Goal: Transaction & Acquisition: Book appointment/travel/reservation

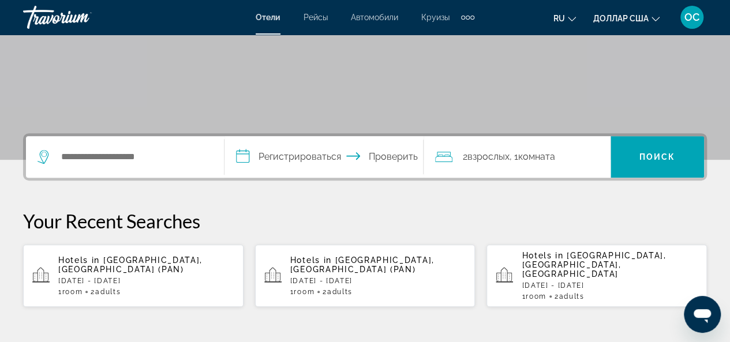
scroll to position [231, 0]
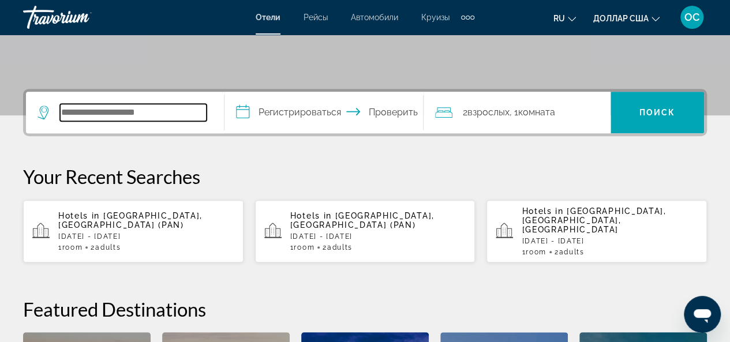
click at [173, 113] on input "Поиск отеля" at bounding box center [133, 112] width 147 height 17
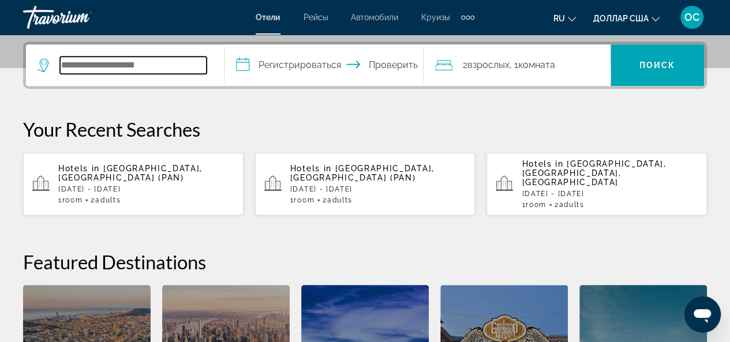
scroll to position [282, 0]
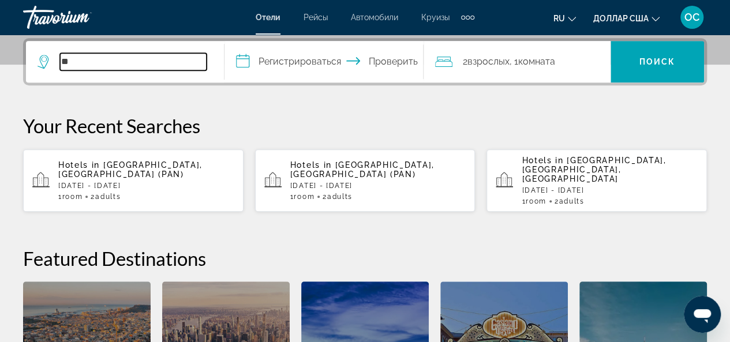
type input "*"
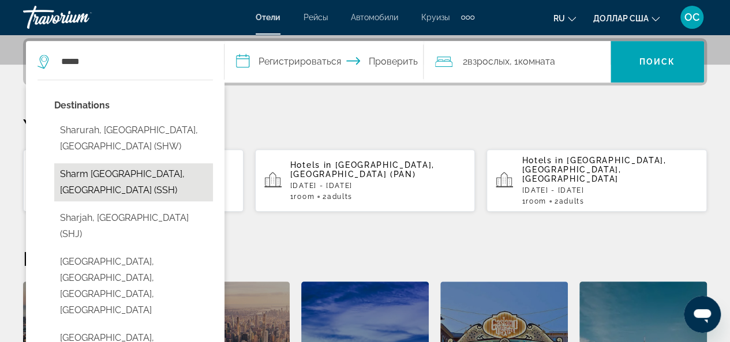
click at [134, 178] on button "Sharm [GEOGRAPHIC_DATA], [GEOGRAPHIC_DATA] (SSH)" at bounding box center [133, 182] width 159 height 38
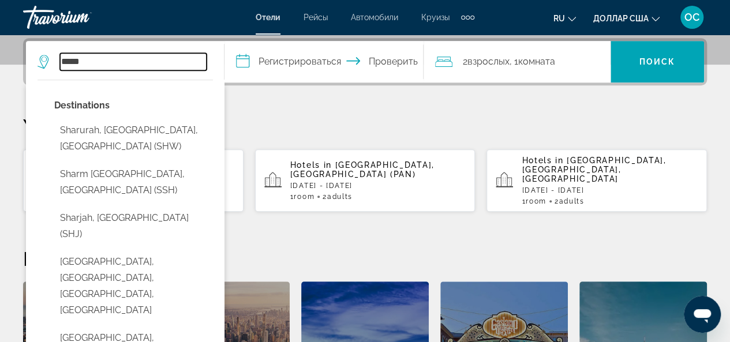
type input "**********"
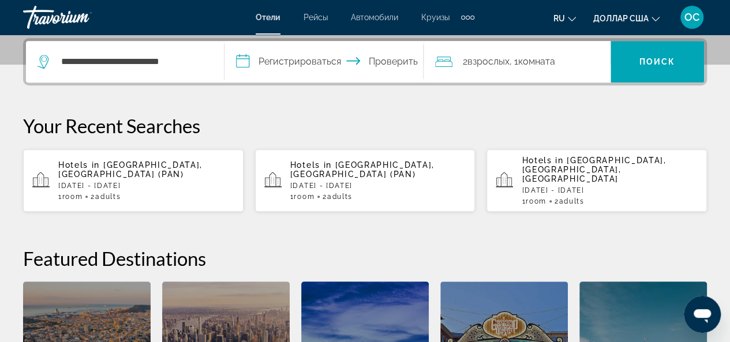
click at [289, 65] on input "**********" at bounding box center [325, 63] width 203 height 45
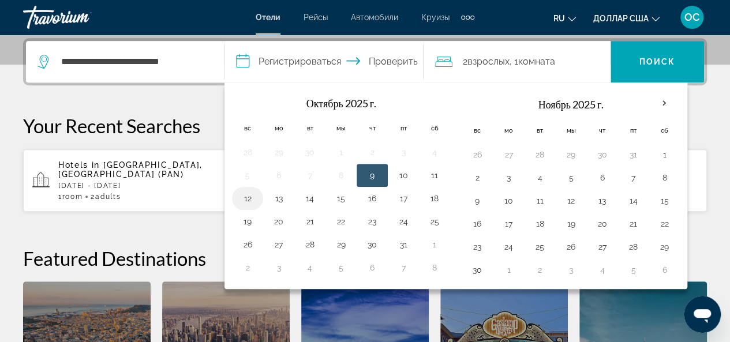
click at [246, 194] on button "12" at bounding box center [247, 198] width 18 height 16
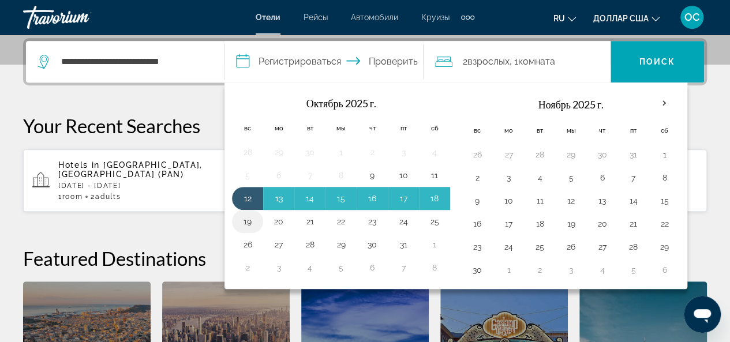
click at [257, 216] on td "19" at bounding box center [247, 221] width 31 height 23
click at [252, 219] on button "19" at bounding box center [247, 221] width 18 height 16
type input "**********"
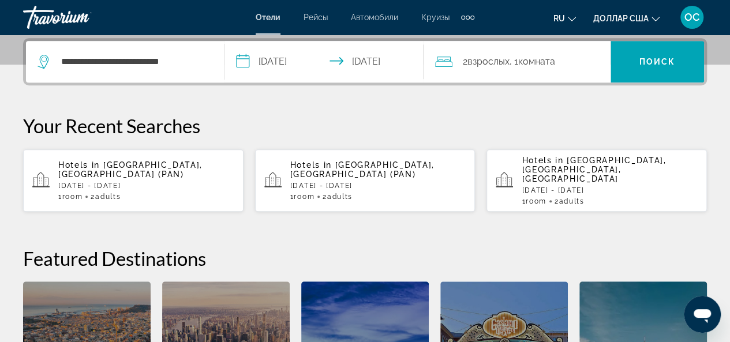
click at [285, 63] on input "**********" at bounding box center [325, 63] width 203 height 45
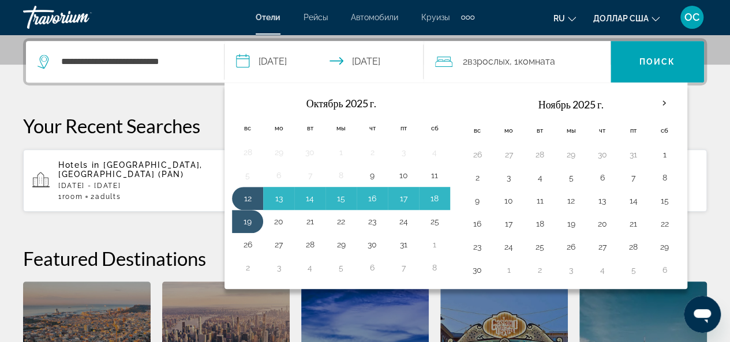
click at [179, 222] on div "**********" at bounding box center [365, 245] width 730 height 415
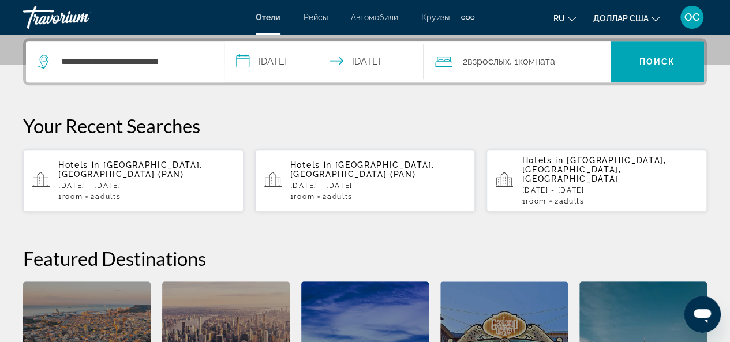
click at [245, 65] on input "**********" at bounding box center [325, 63] width 203 height 45
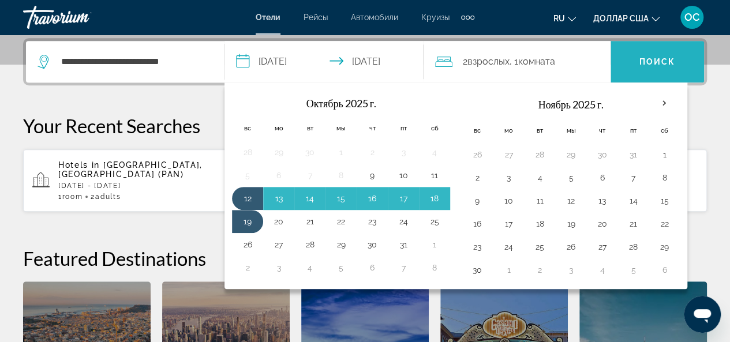
click at [664, 72] on span "Поиск" at bounding box center [656, 62] width 93 height 28
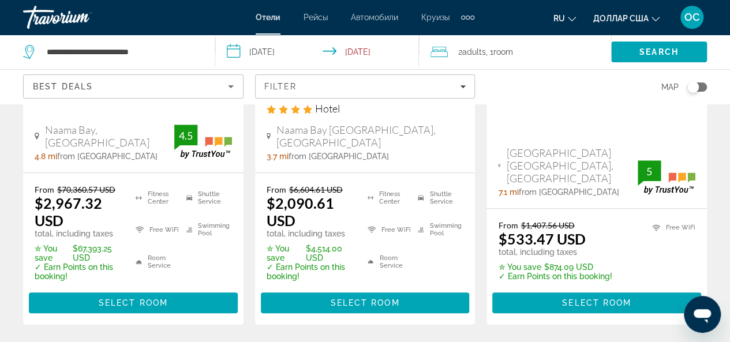
scroll to position [288, 0]
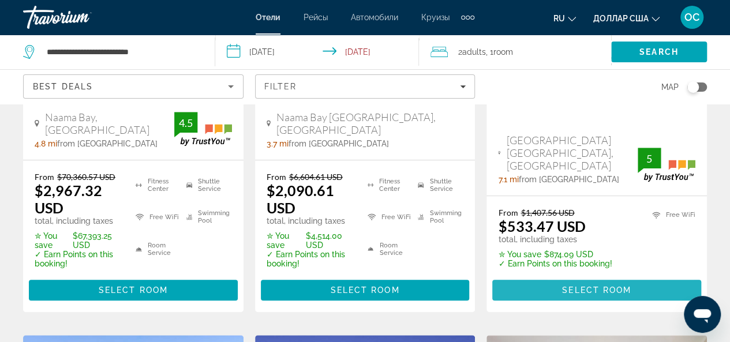
click at [551, 295] on span "Основное содержание" at bounding box center [596, 290] width 209 height 28
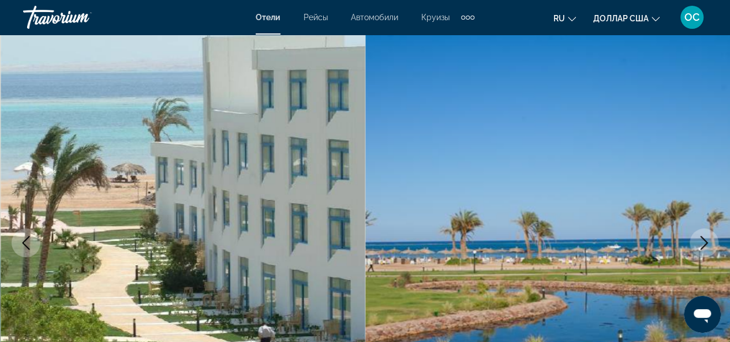
scroll to position [115, 0]
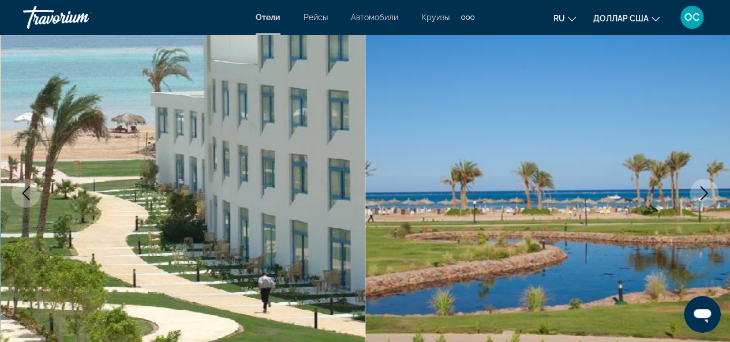
click at [700, 196] on icon "Next image" at bounding box center [704, 193] width 14 height 14
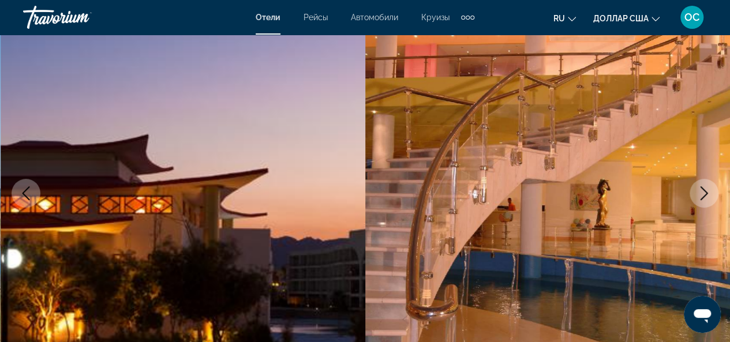
click at [700, 197] on icon "Next image" at bounding box center [704, 193] width 14 height 14
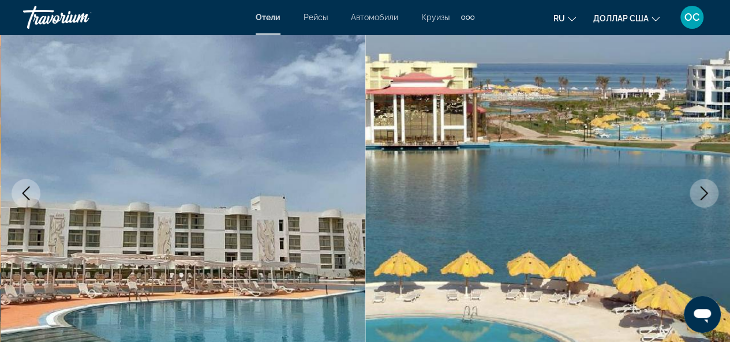
click at [700, 198] on icon "Next image" at bounding box center [704, 193] width 14 height 14
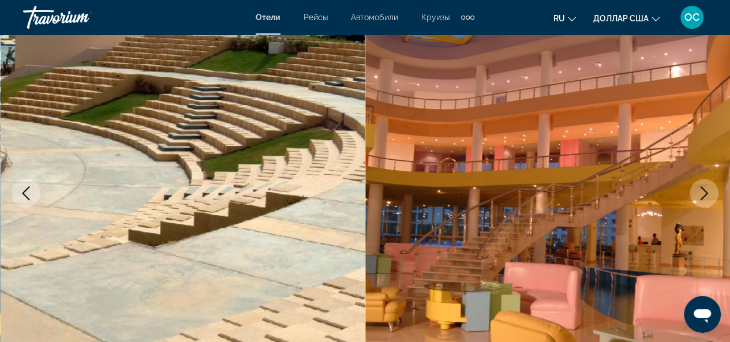
click at [700, 199] on icon "Next image" at bounding box center [704, 193] width 8 height 14
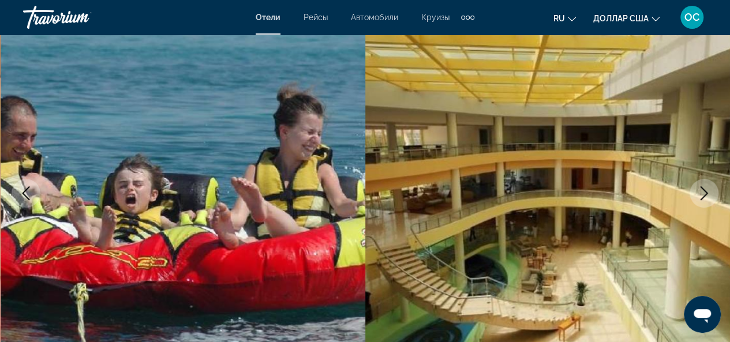
click at [700, 200] on button "Next image" at bounding box center [703, 193] width 29 height 29
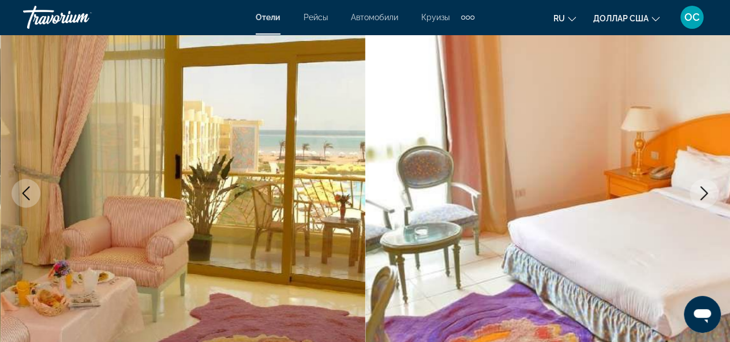
click at [700, 200] on button "Next image" at bounding box center [703, 193] width 29 height 29
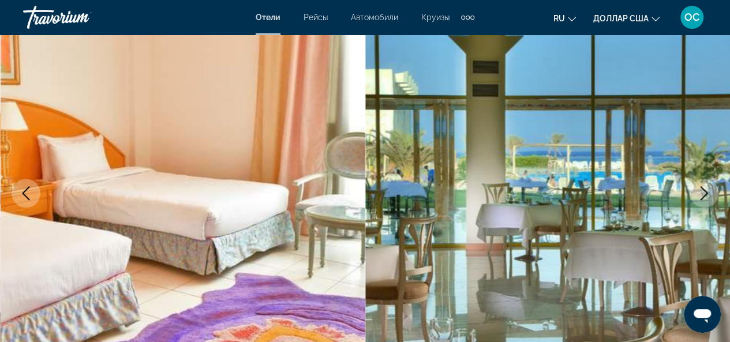
click at [700, 201] on button "Next image" at bounding box center [703, 193] width 29 height 29
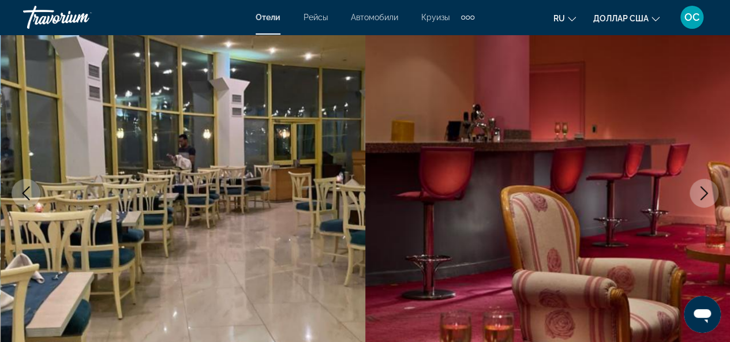
click at [700, 202] on button "Next image" at bounding box center [703, 193] width 29 height 29
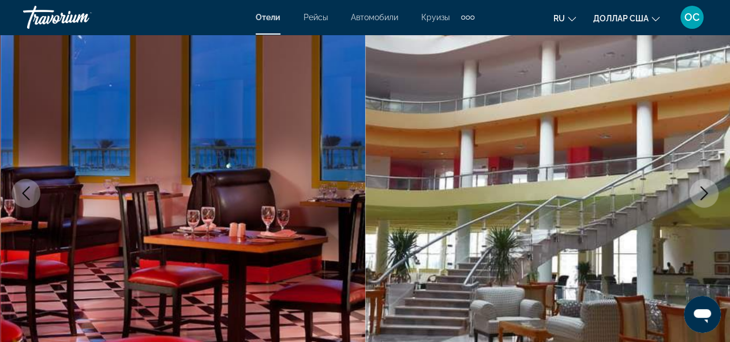
click at [700, 203] on button "Next image" at bounding box center [703, 193] width 29 height 29
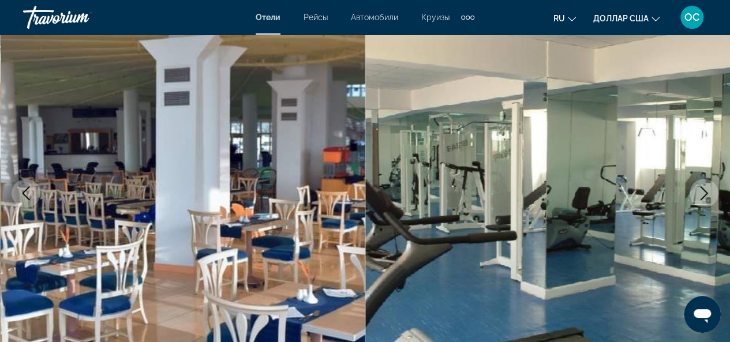
click at [700, 204] on button "Next image" at bounding box center [703, 193] width 29 height 29
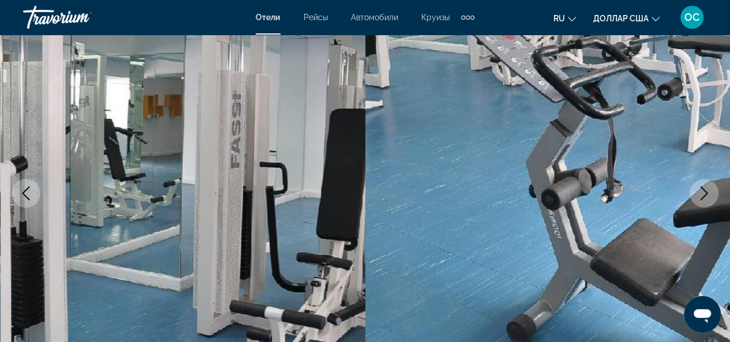
click at [700, 204] on button "Next image" at bounding box center [703, 193] width 29 height 29
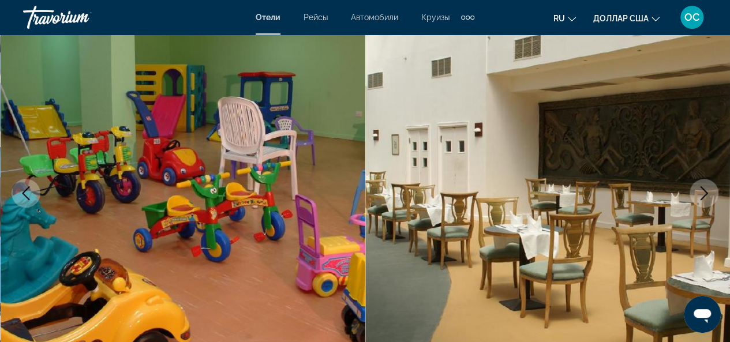
click at [700, 204] on button "Next image" at bounding box center [703, 193] width 29 height 29
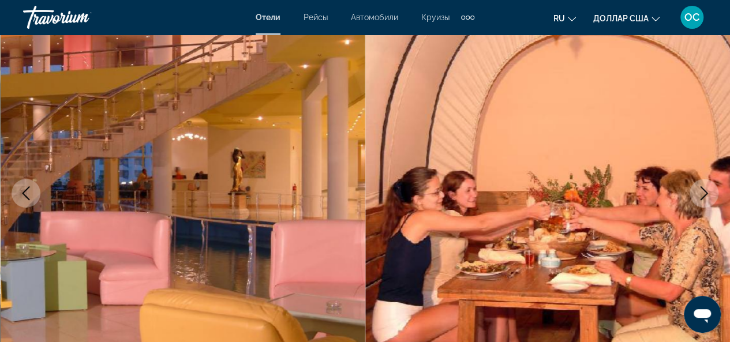
click at [700, 205] on button "Next image" at bounding box center [703, 193] width 29 height 29
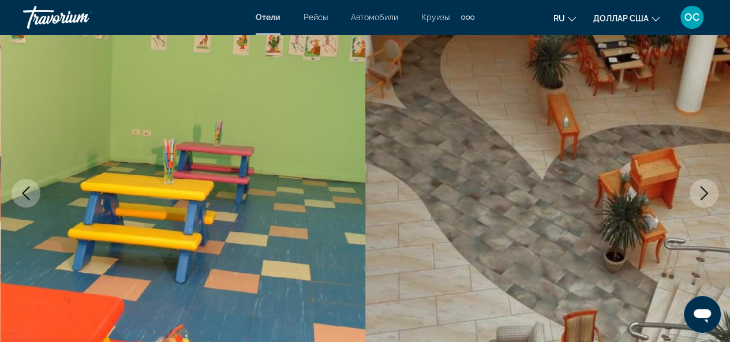
click at [700, 205] on button "Next image" at bounding box center [703, 193] width 29 height 29
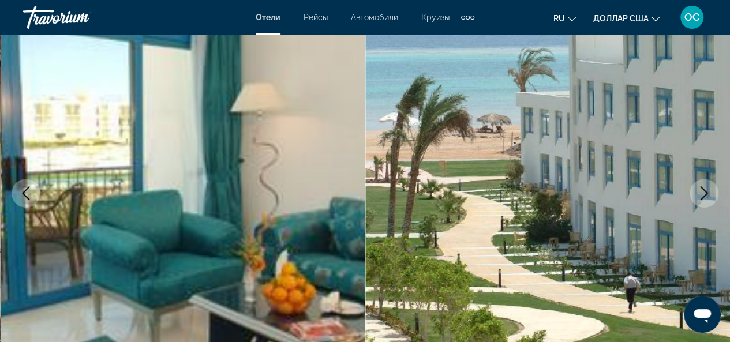
click at [699, 200] on button "Next image" at bounding box center [703, 193] width 29 height 29
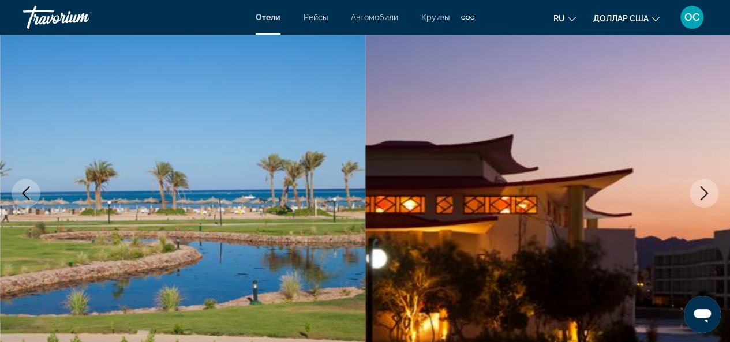
click at [699, 200] on icon "Next image" at bounding box center [704, 193] width 14 height 14
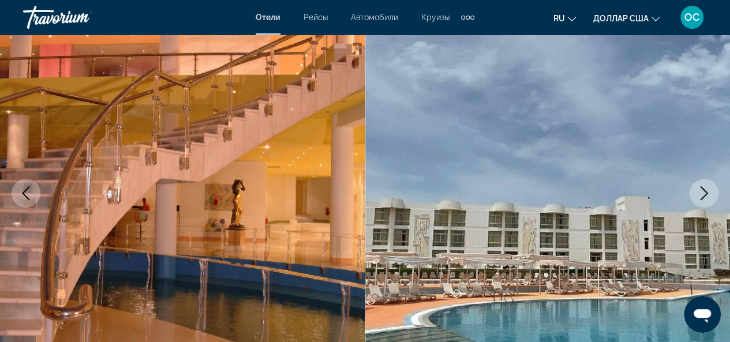
click at [699, 200] on button "Next image" at bounding box center [703, 193] width 29 height 29
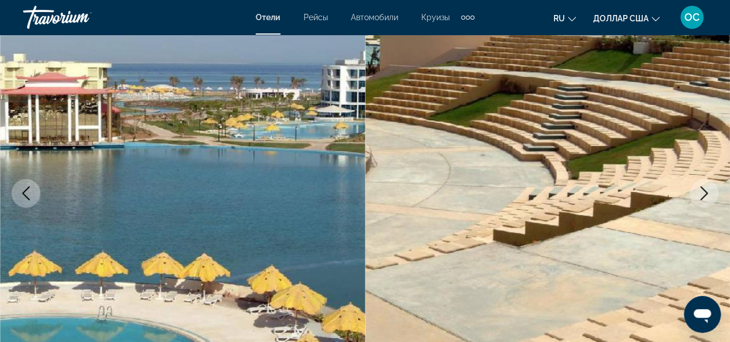
click at [699, 200] on button "Next image" at bounding box center [703, 193] width 29 height 29
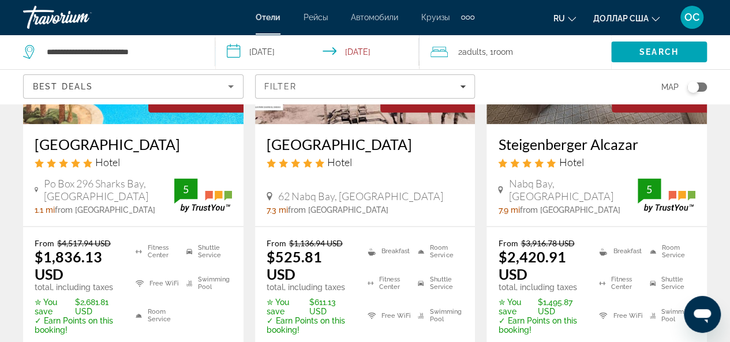
scroll to position [635, 0]
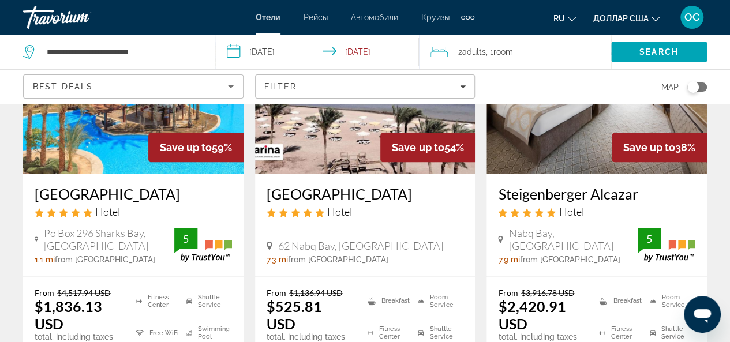
click at [347, 147] on img "Основное содержание" at bounding box center [365, 81] width 220 height 185
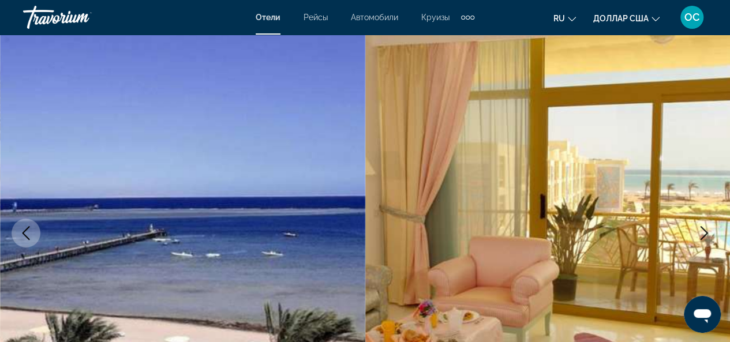
scroll to position [58, 0]
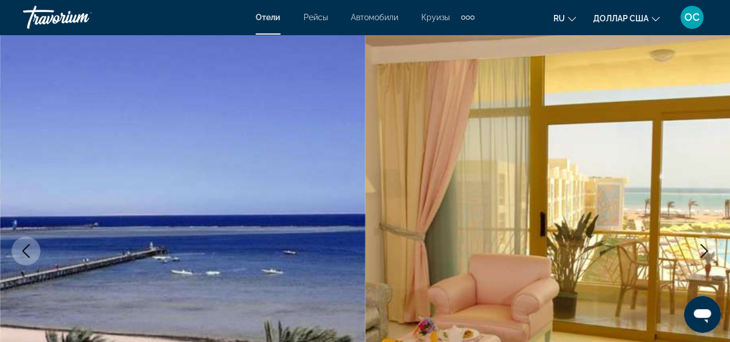
click at [707, 254] on icon "Next image" at bounding box center [704, 251] width 14 height 14
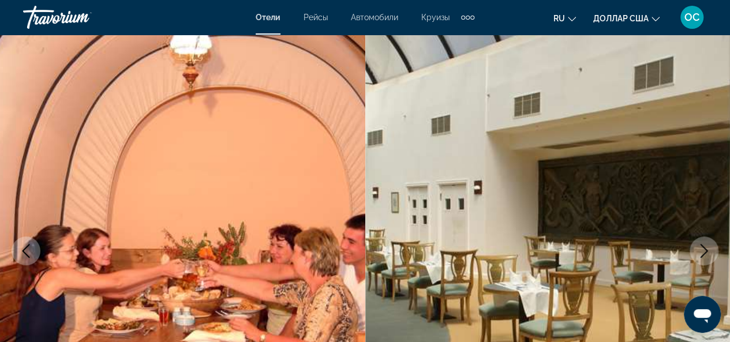
click at [707, 254] on icon "Next image" at bounding box center [704, 251] width 14 height 14
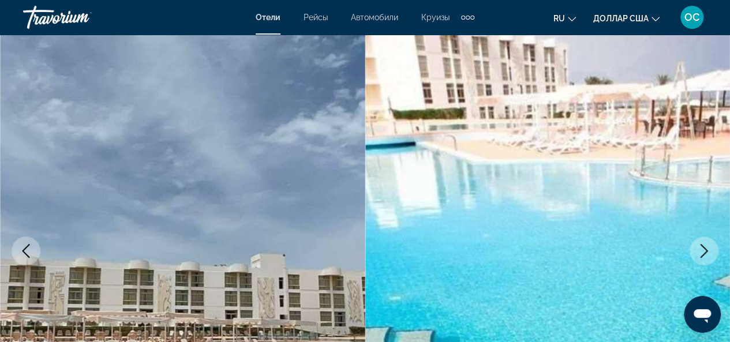
click at [707, 254] on icon "Next image" at bounding box center [704, 251] width 14 height 14
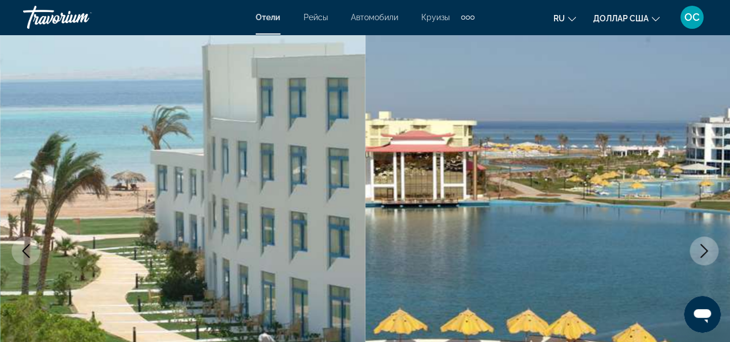
click at [707, 254] on icon "Next image" at bounding box center [704, 251] width 14 height 14
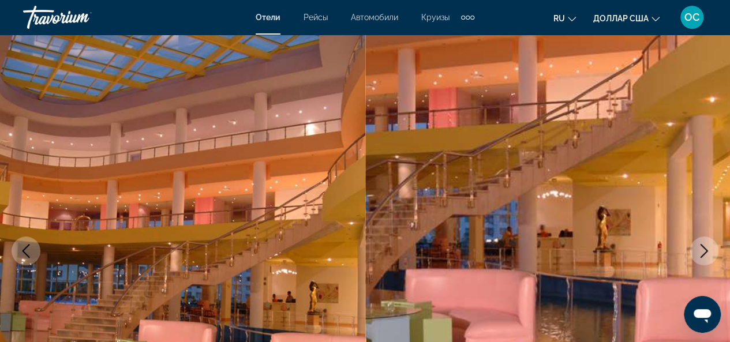
click at [707, 254] on icon "Next image" at bounding box center [704, 251] width 14 height 14
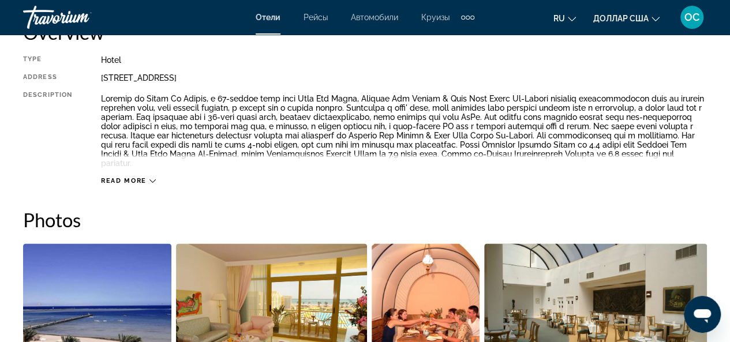
scroll to position [635, 0]
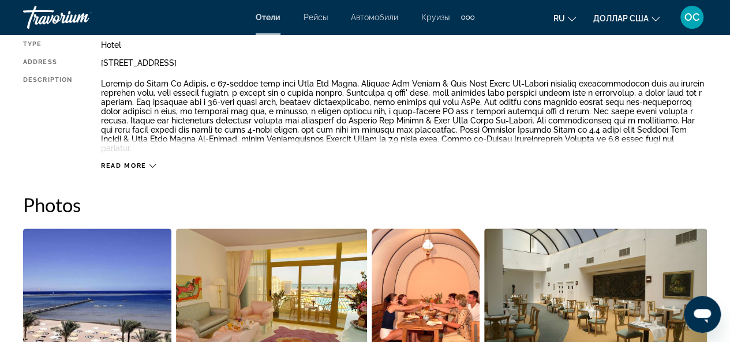
click at [127, 162] on span "Read more" at bounding box center [124, 166] width 46 height 8
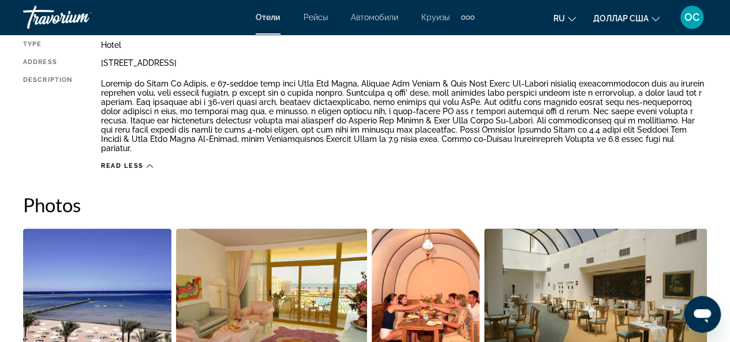
click at [147, 163] on icon "Основное содержание" at bounding box center [150, 166] width 6 height 6
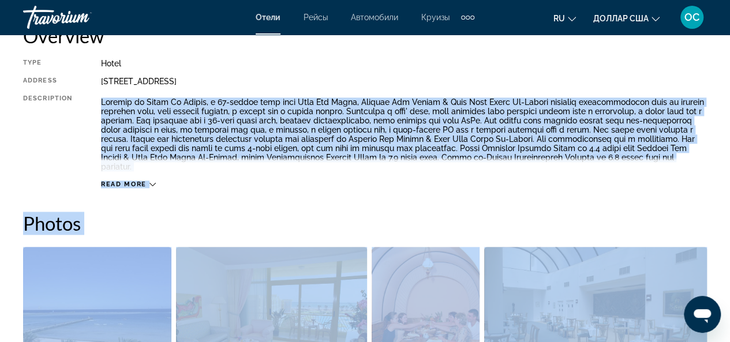
scroll to position [620, 0]
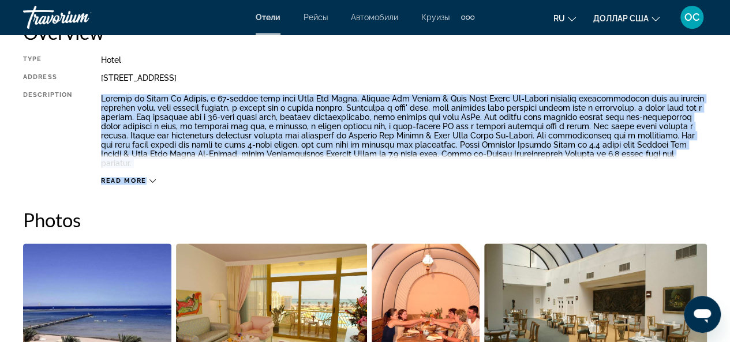
drag, startPoint x: 95, startPoint y: 206, endPoint x: 562, endPoint y: 168, distance: 468.8
click at [562, 168] on div "Type Hotel Address [STREET_ADDRESS] Description Read more" at bounding box center [365, 120] width 684 height 130
click at [146, 176] on div at bounding box center [146, 176] width 0 height 0
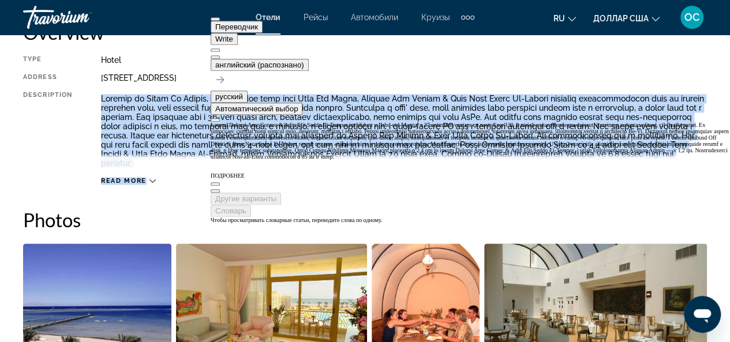
click at [220, 55] on button at bounding box center [215, 56] width 9 height 3
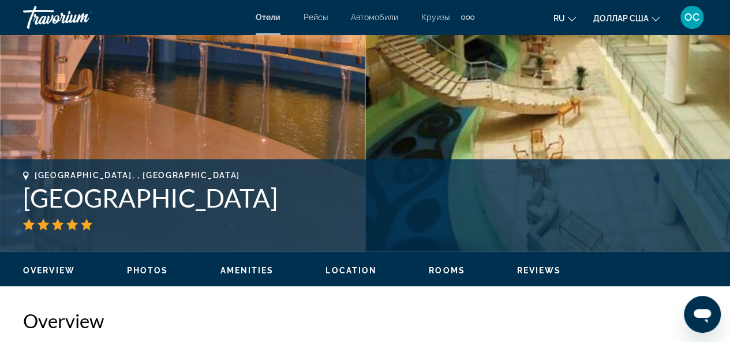
scroll to position [100, 0]
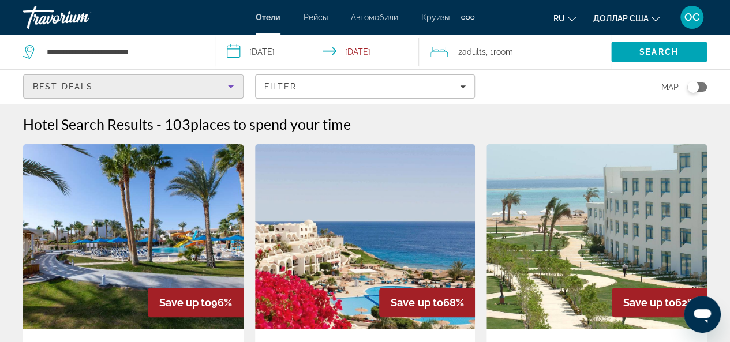
click at [228, 87] on icon "Sort by" at bounding box center [231, 87] width 14 height 14
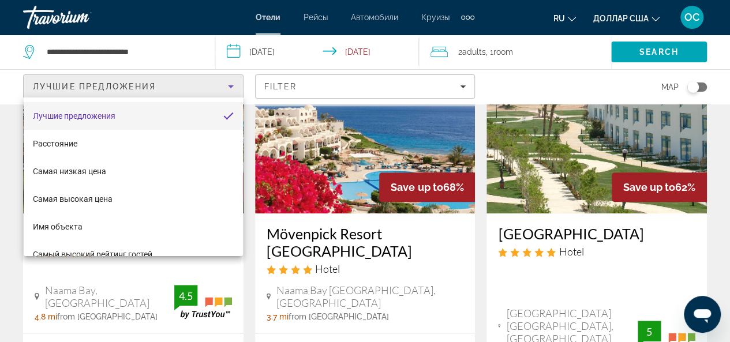
click at [464, 85] on div at bounding box center [365, 171] width 730 height 342
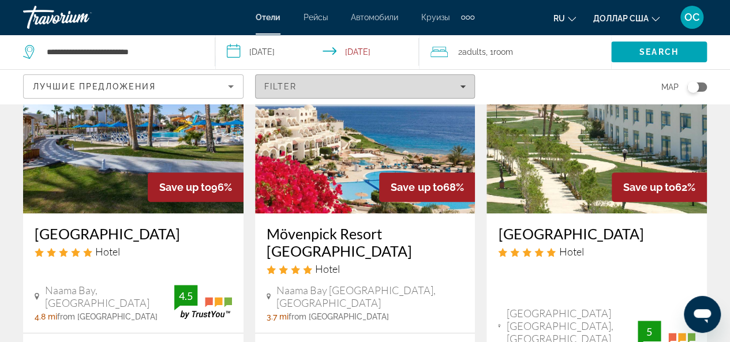
click at [460, 84] on icon "Filters" at bounding box center [463, 87] width 6 height 6
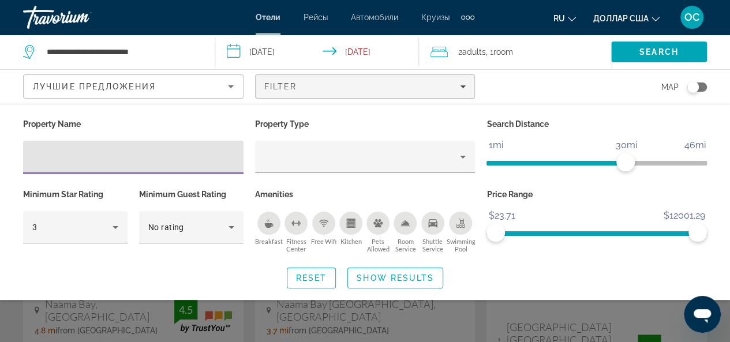
scroll to position [58, 0]
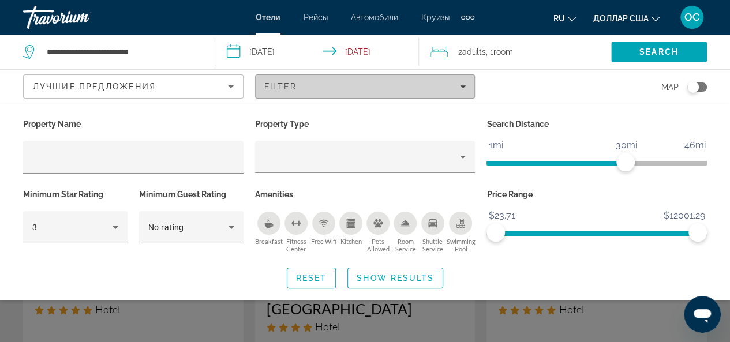
click at [467, 86] on span "Filters" at bounding box center [365, 87] width 219 height 28
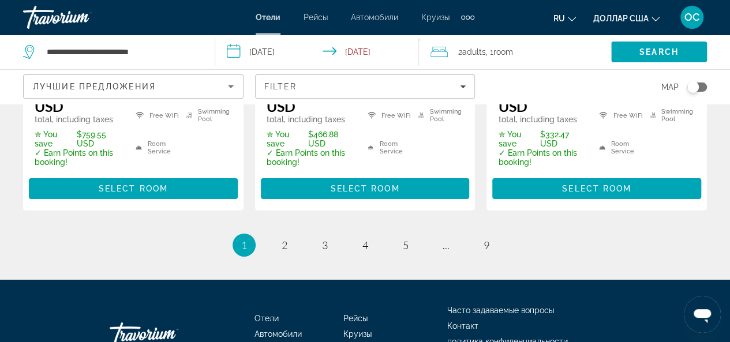
scroll to position [1846, 0]
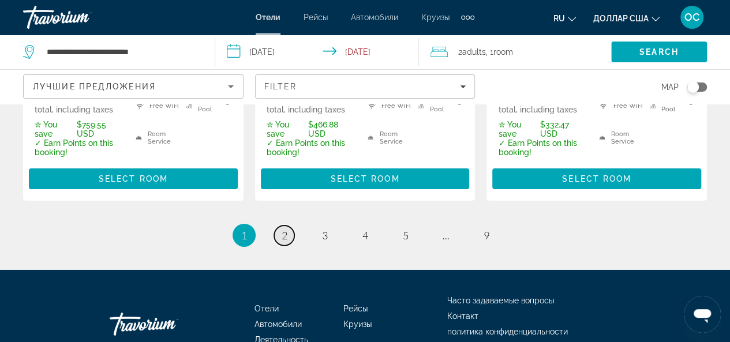
click at [284, 229] on span "2" at bounding box center [285, 235] width 6 height 13
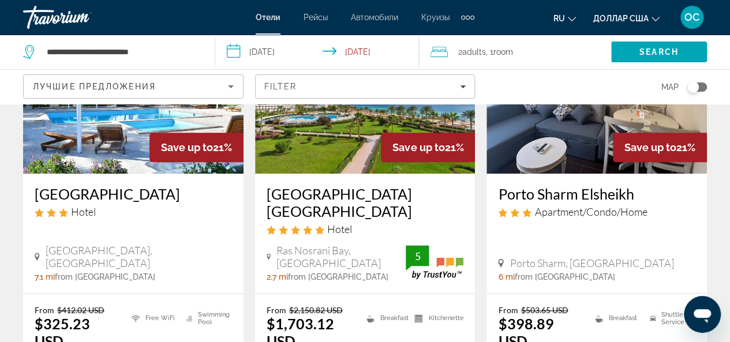
scroll to position [750, 0]
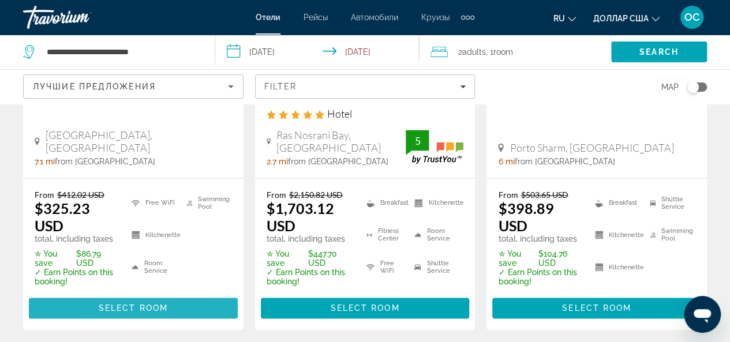
click at [152, 305] on span "Select Room" at bounding box center [133, 307] width 69 height 9
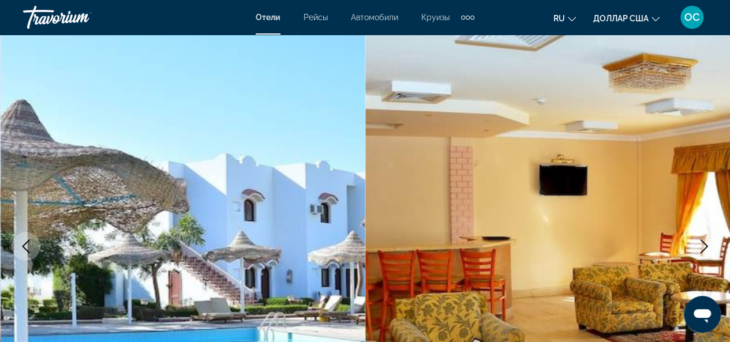
scroll to position [173, 0]
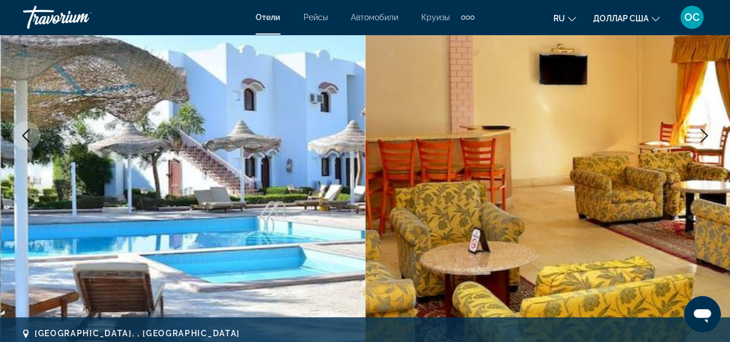
click at [702, 137] on icon "Next image" at bounding box center [704, 136] width 14 height 14
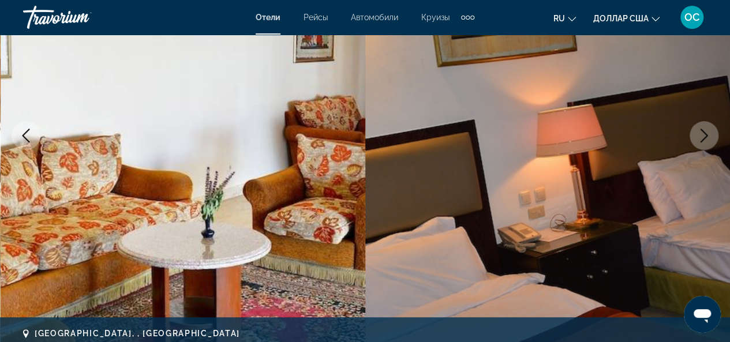
click at [702, 137] on icon "Next image" at bounding box center [704, 136] width 14 height 14
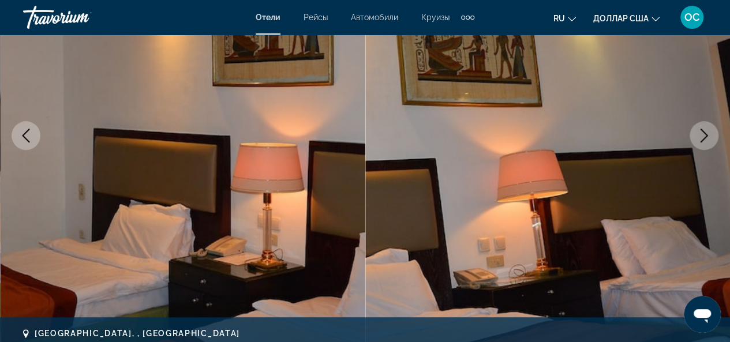
click at [702, 137] on icon "Next image" at bounding box center [704, 136] width 14 height 14
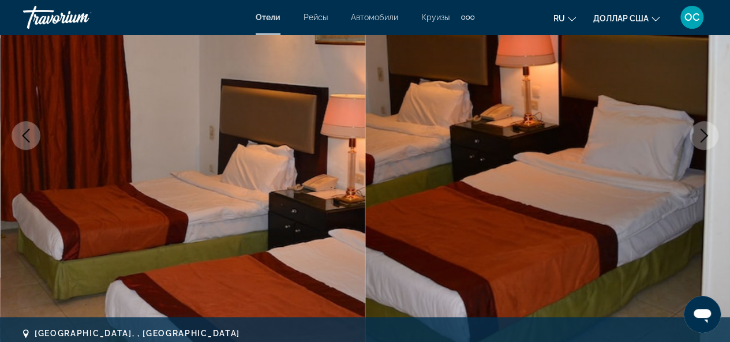
click at [702, 137] on icon "Next image" at bounding box center [704, 136] width 14 height 14
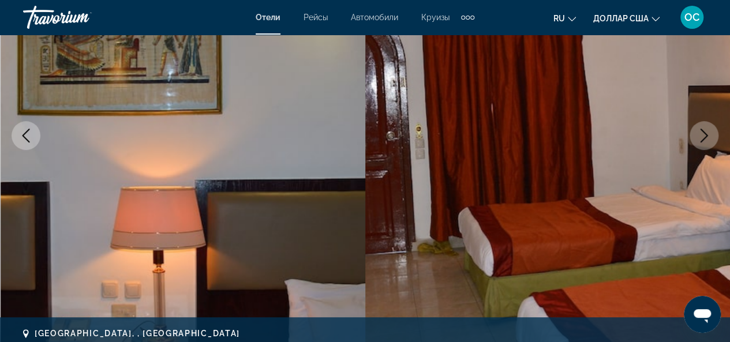
click at [702, 137] on icon "Next image" at bounding box center [704, 136] width 14 height 14
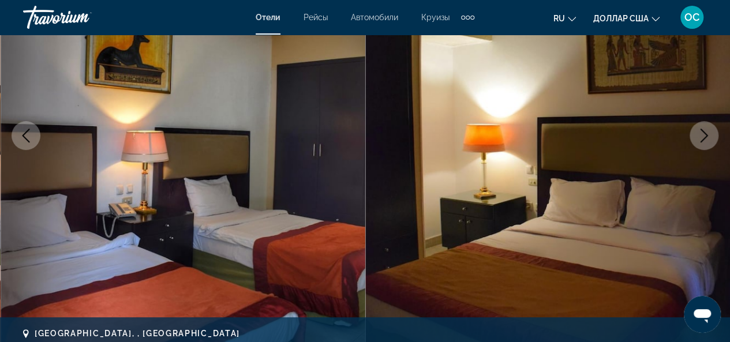
click at [702, 137] on icon "Next image" at bounding box center [704, 136] width 14 height 14
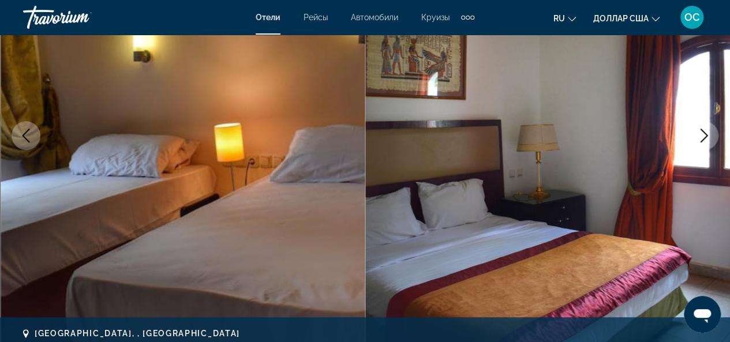
click at [702, 137] on icon "Next image" at bounding box center [704, 136] width 14 height 14
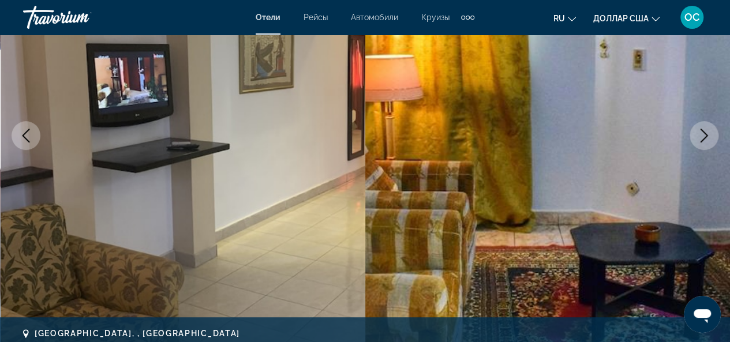
click at [702, 137] on icon "Next image" at bounding box center [704, 136] width 14 height 14
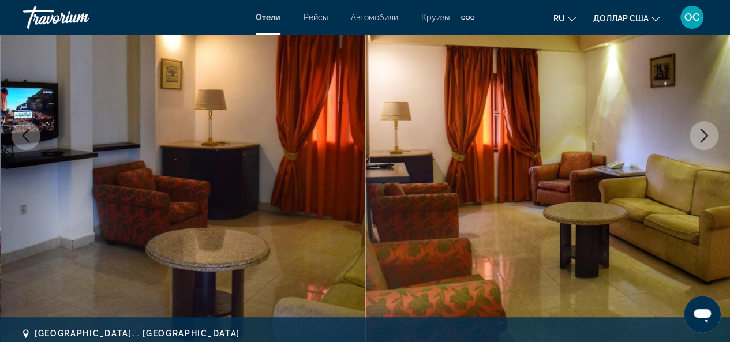
click at [702, 137] on icon "Next image" at bounding box center [704, 136] width 14 height 14
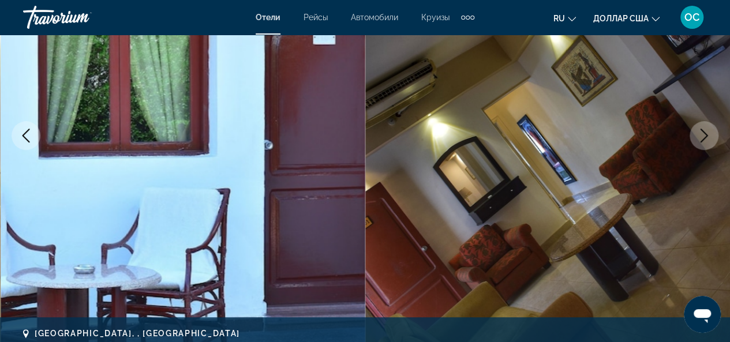
click at [702, 137] on icon "Next image" at bounding box center [704, 136] width 14 height 14
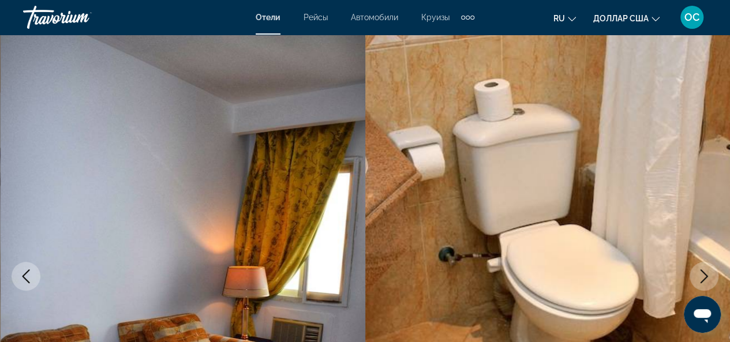
scroll to position [0, 0]
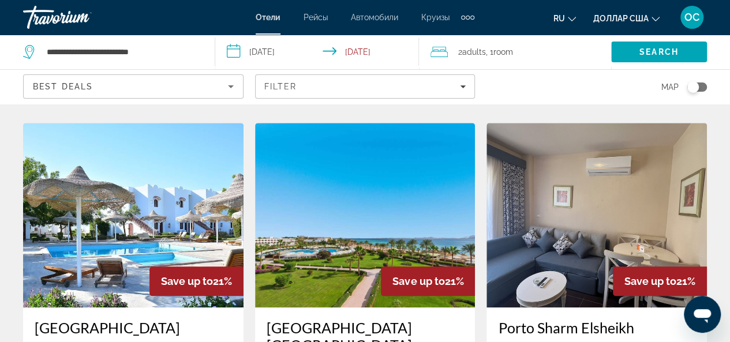
scroll to position [519, 0]
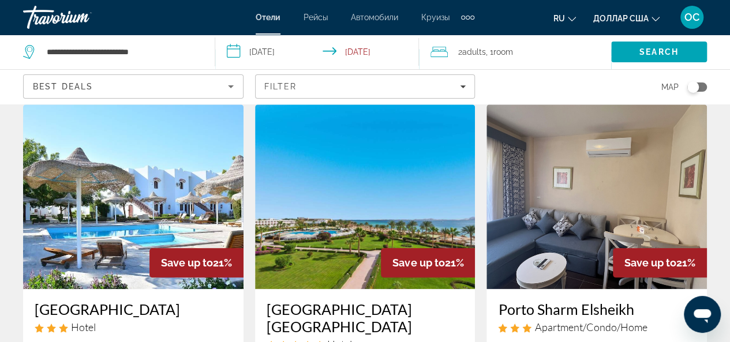
click at [539, 194] on img "Основное содержание" at bounding box center [596, 196] width 220 height 185
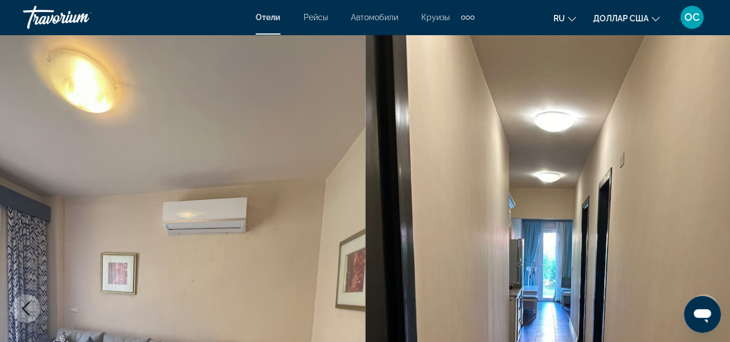
scroll to position [115, 0]
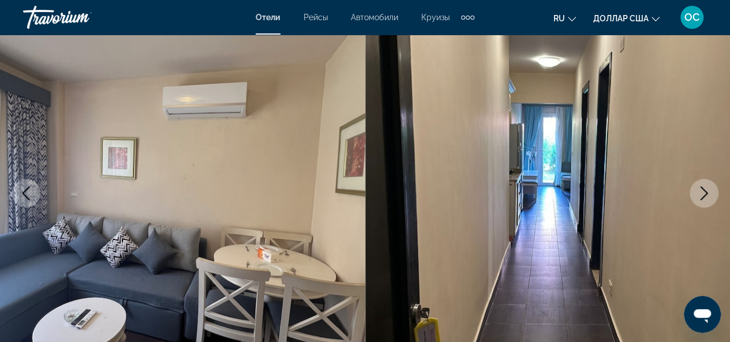
click at [700, 189] on icon "Next image" at bounding box center [704, 193] width 14 height 14
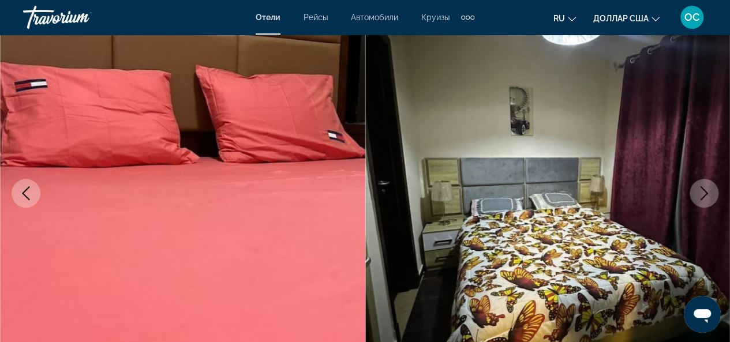
click at [700, 189] on icon "Next image" at bounding box center [704, 193] width 14 height 14
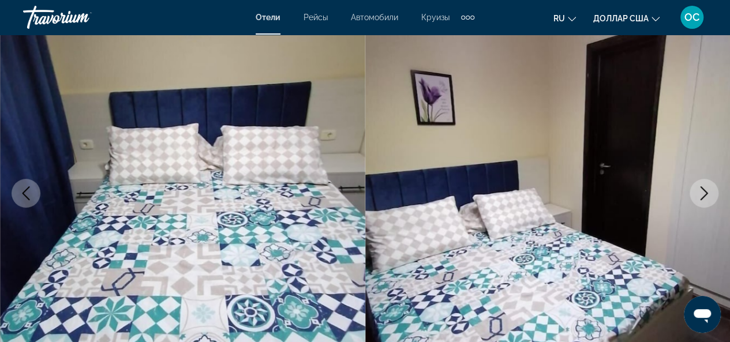
click at [700, 189] on icon "Next image" at bounding box center [704, 193] width 14 height 14
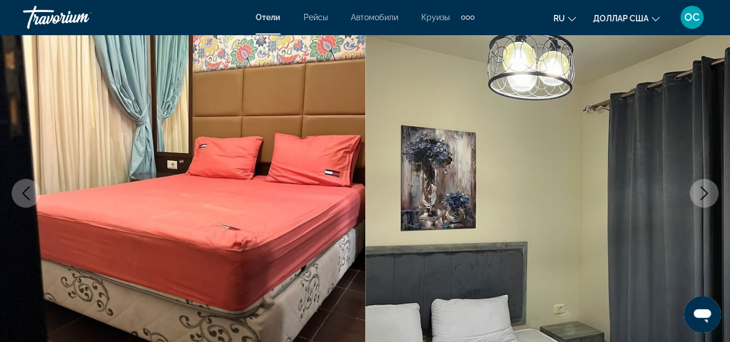
click at [700, 189] on icon "Next image" at bounding box center [704, 193] width 14 height 14
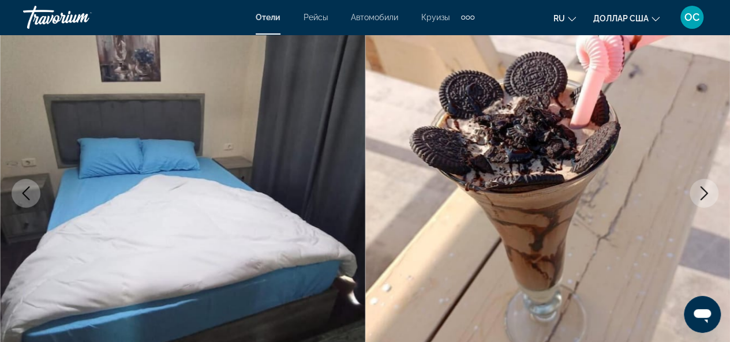
click at [700, 189] on icon "Next image" at bounding box center [704, 193] width 14 height 14
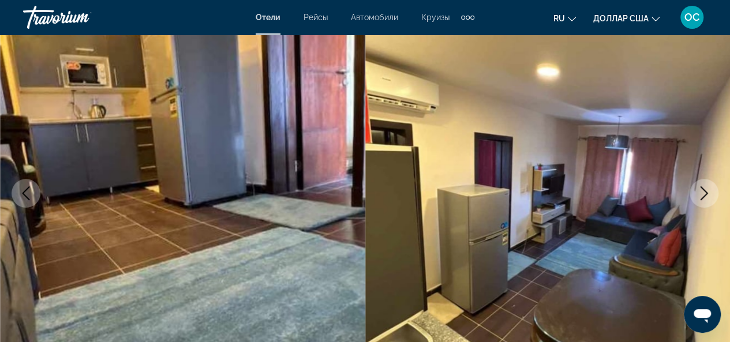
click at [700, 189] on icon "Next image" at bounding box center [704, 193] width 14 height 14
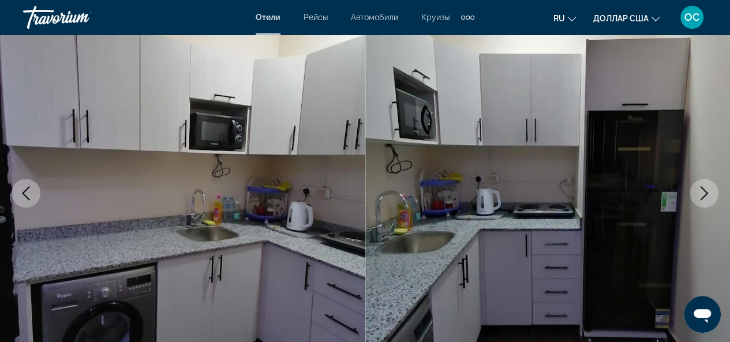
click at [700, 189] on icon "Next image" at bounding box center [704, 193] width 14 height 14
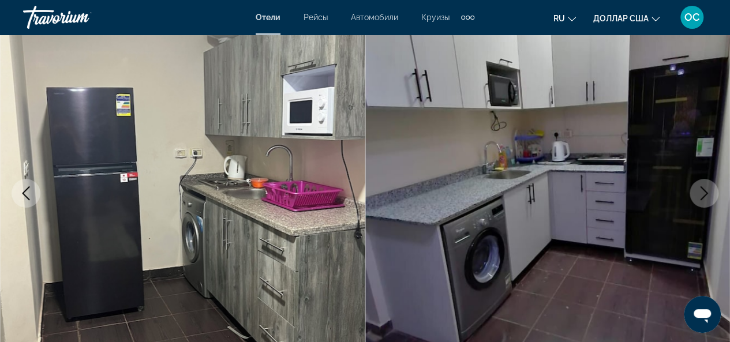
click at [700, 189] on icon "Next image" at bounding box center [704, 193] width 14 height 14
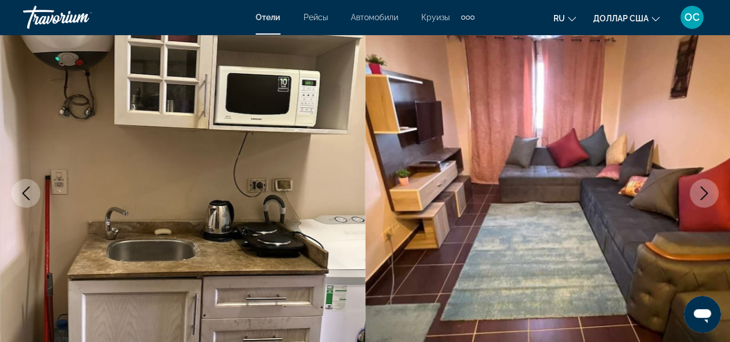
click at [700, 189] on icon "Next image" at bounding box center [704, 193] width 14 height 14
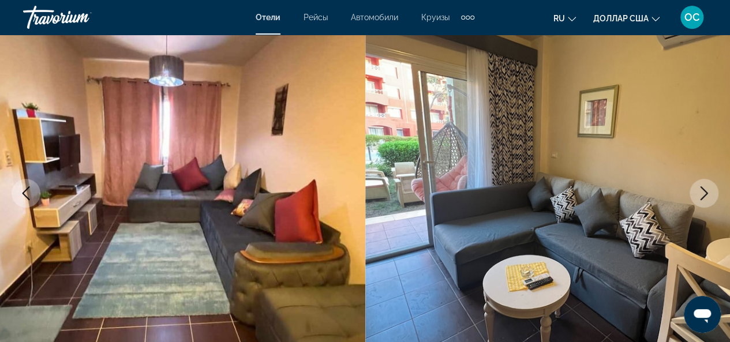
click at [700, 189] on icon "Next image" at bounding box center [704, 193] width 14 height 14
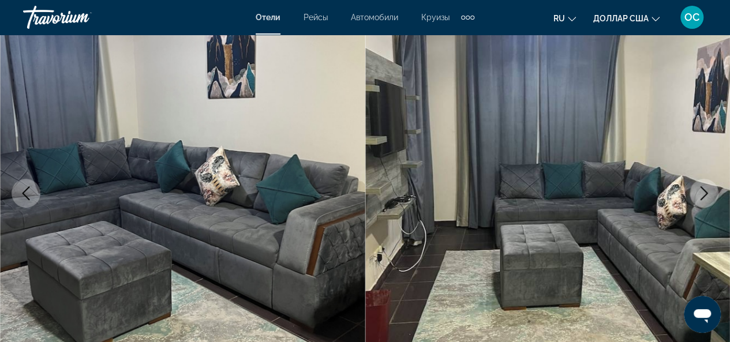
click at [700, 189] on icon "Next image" at bounding box center [704, 193] width 14 height 14
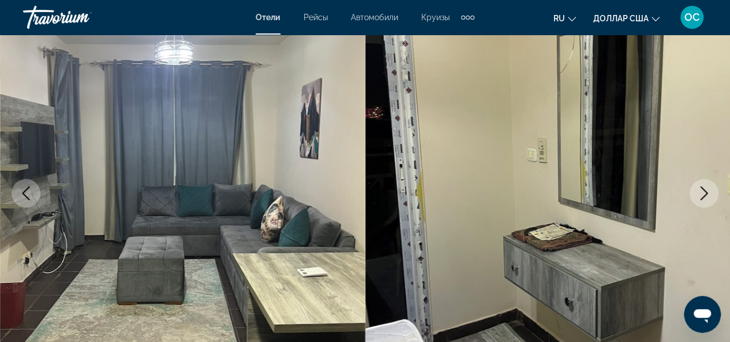
click at [700, 189] on icon "Next image" at bounding box center [704, 193] width 14 height 14
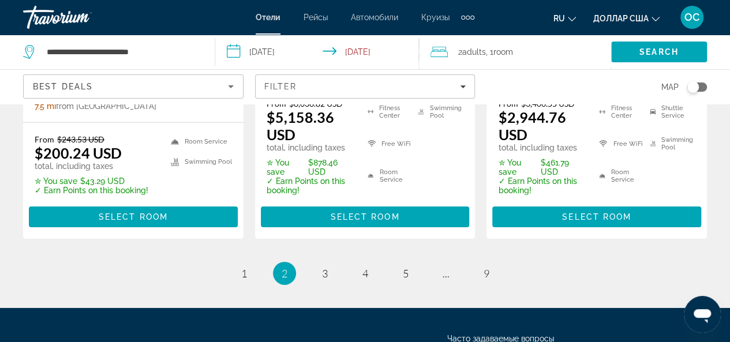
scroll to position [1789, 0]
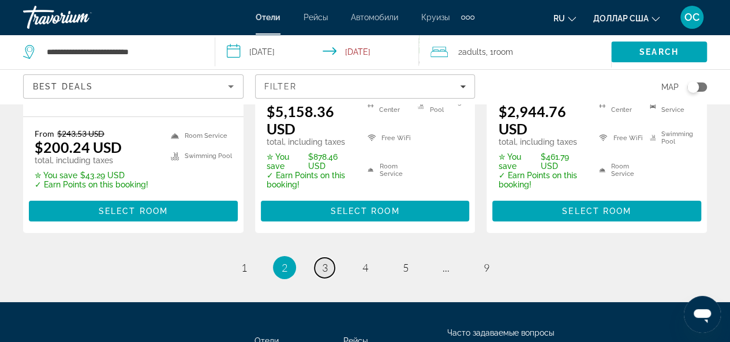
click at [325, 274] on span "3" at bounding box center [325, 267] width 6 height 13
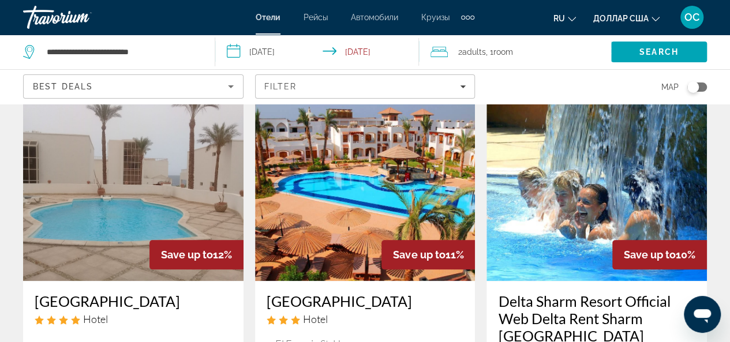
scroll to position [519, 0]
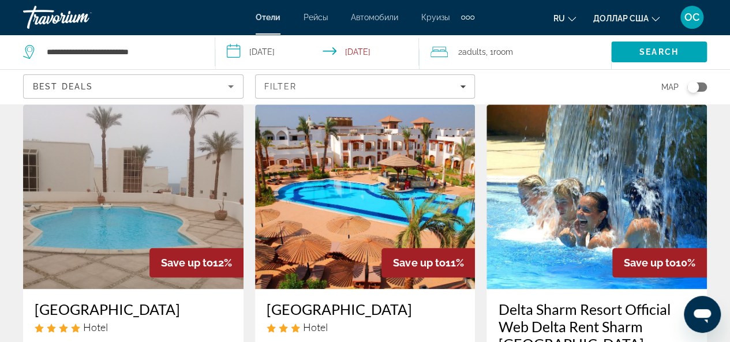
click at [577, 162] on img "Основное содержание" at bounding box center [596, 196] width 220 height 185
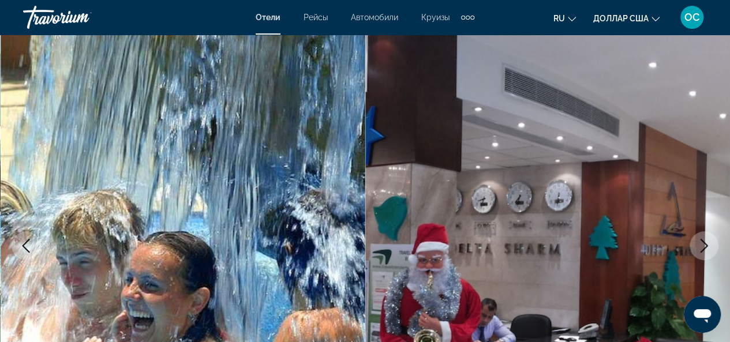
scroll to position [115, 0]
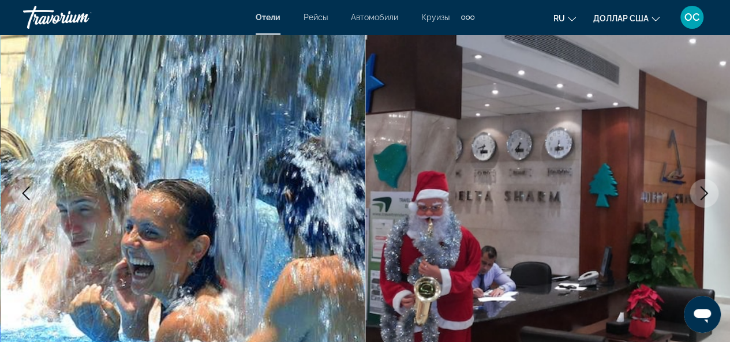
click at [704, 189] on icon "Next image" at bounding box center [704, 193] width 14 height 14
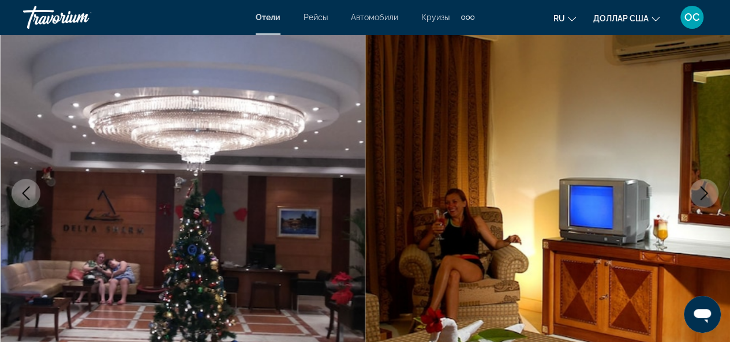
click at [704, 189] on icon "Next image" at bounding box center [704, 193] width 14 height 14
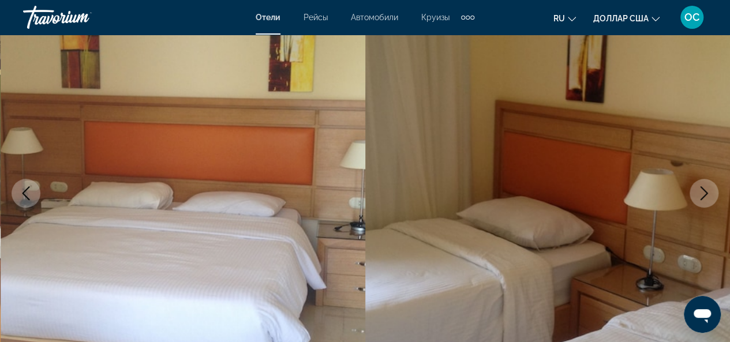
click at [704, 189] on icon "Next image" at bounding box center [704, 193] width 14 height 14
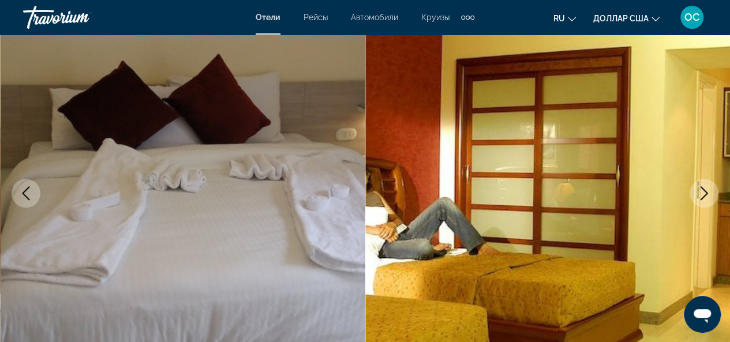
click at [704, 189] on icon "Next image" at bounding box center [704, 193] width 14 height 14
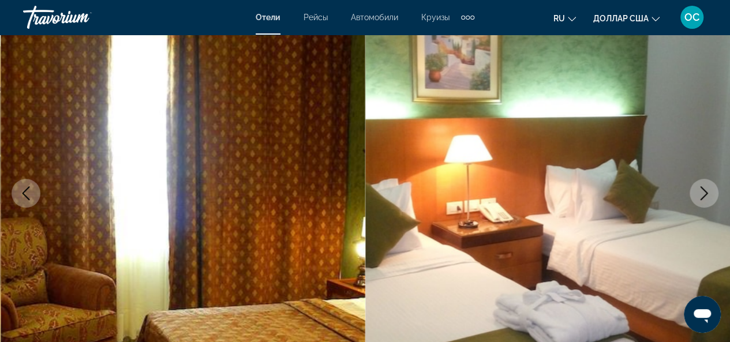
click at [704, 189] on icon "Next image" at bounding box center [704, 193] width 14 height 14
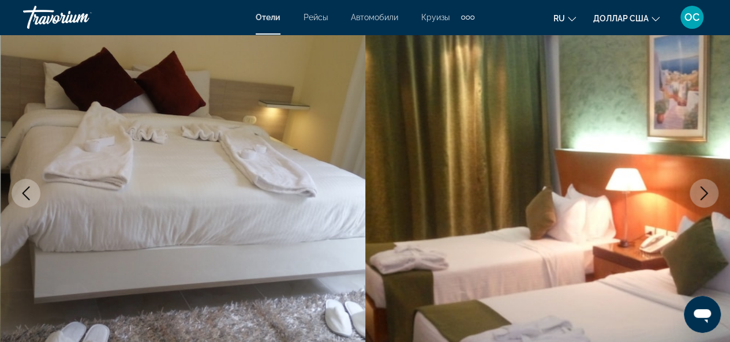
click at [704, 189] on icon "Next image" at bounding box center [704, 193] width 14 height 14
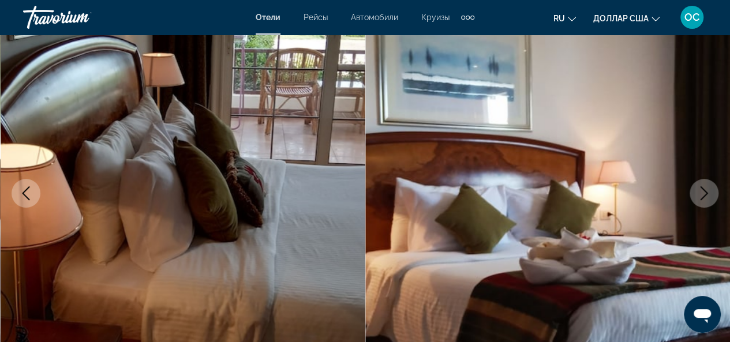
click at [704, 189] on icon "Next image" at bounding box center [704, 193] width 14 height 14
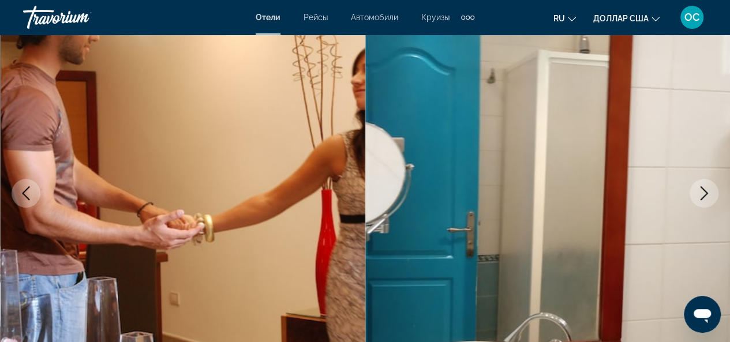
click at [704, 189] on icon "Next image" at bounding box center [704, 193] width 14 height 14
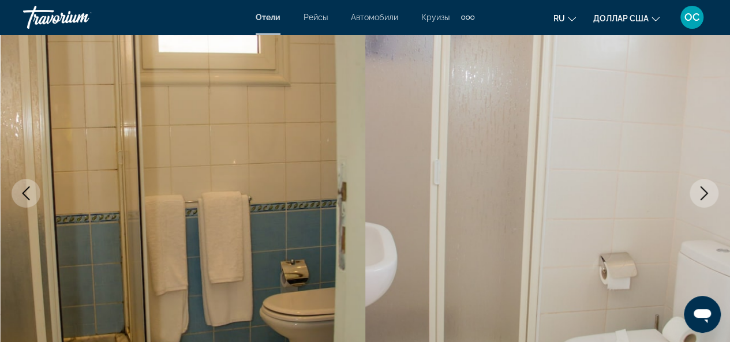
click at [704, 189] on icon "Next image" at bounding box center [704, 193] width 14 height 14
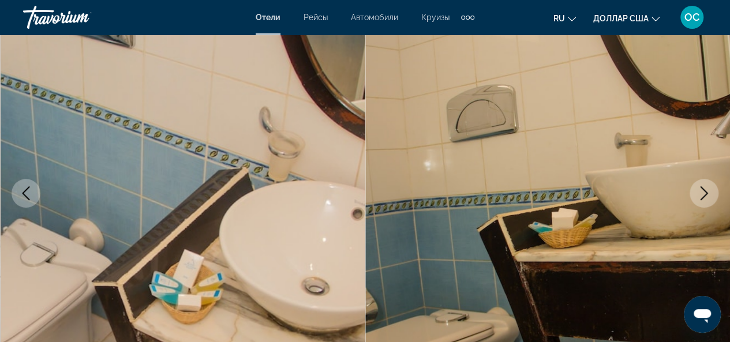
click at [704, 189] on icon "Next image" at bounding box center [704, 193] width 14 height 14
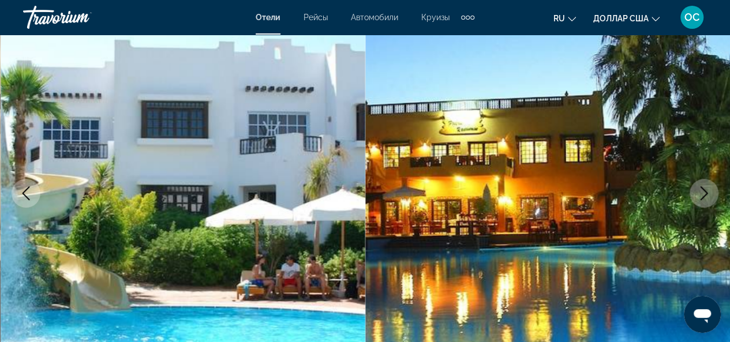
click at [704, 189] on icon "Next image" at bounding box center [704, 193] width 14 height 14
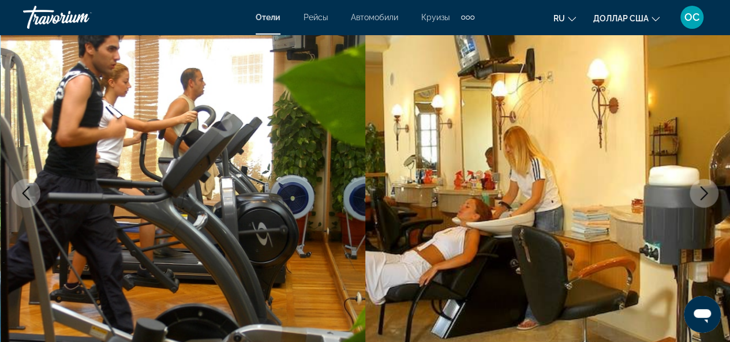
click at [704, 189] on icon "Next image" at bounding box center [704, 193] width 14 height 14
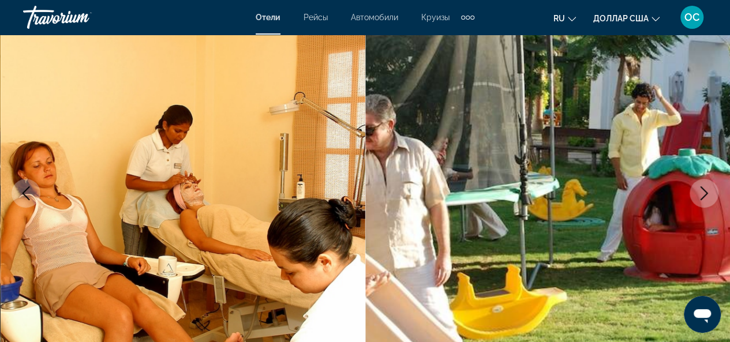
click at [704, 189] on icon "Next image" at bounding box center [704, 193] width 14 height 14
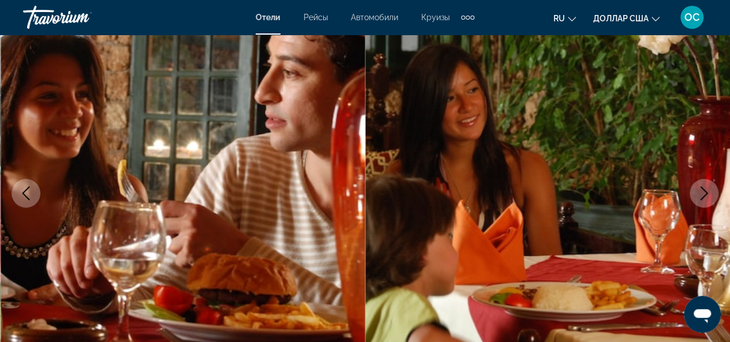
click at [704, 189] on icon "Next image" at bounding box center [704, 193] width 14 height 14
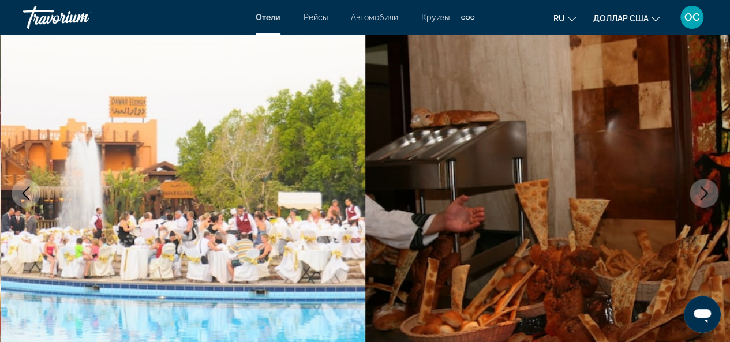
click at [704, 189] on icon "Next image" at bounding box center [704, 193] width 14 height 14
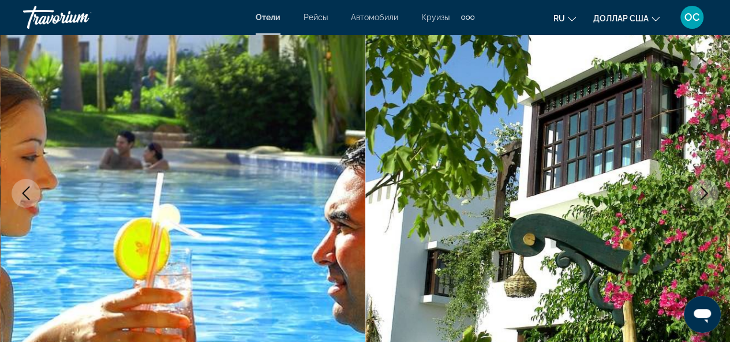
click at [704, 189] on icon "Next image" at bounding box center [704, 193] width 14 height 14
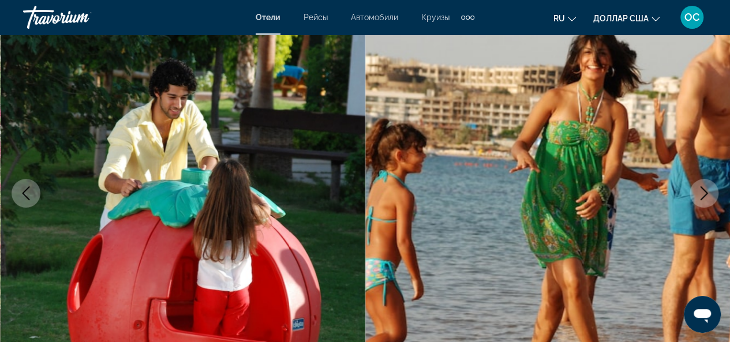
click at [704, 189] on icon "Next image" at bounding box center [704, 193] width 14 height 14
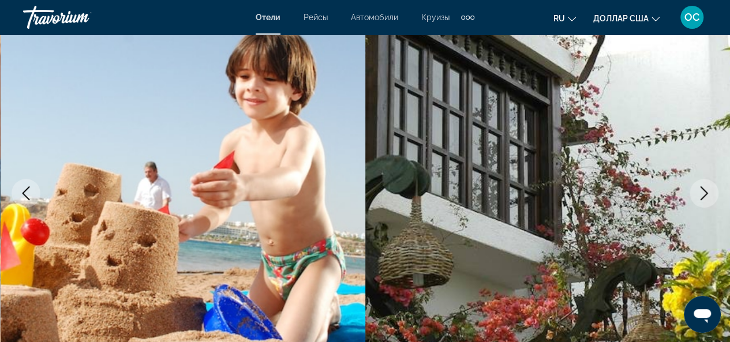
click at [704, 189] on icon "Next image" at bounding box center [704, 193] width 14 height 14
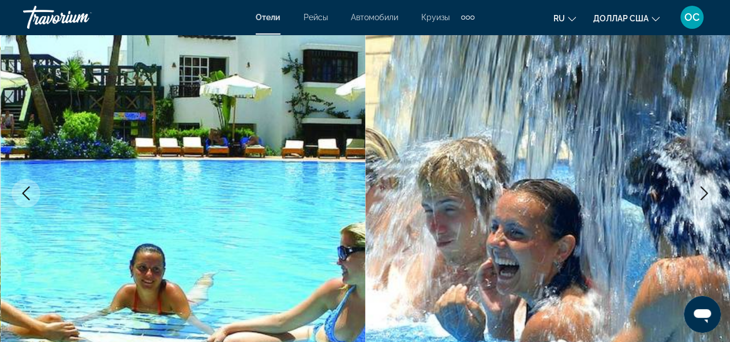
click at [704, 189] on icon "Next image" at bounding box center [704, 193] width 14 height 14
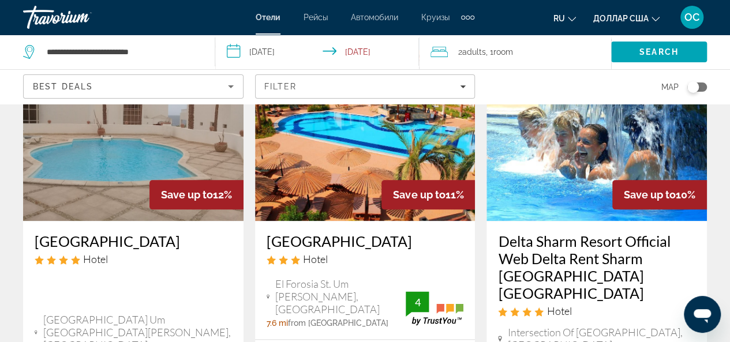
scroll to position [577, 0]
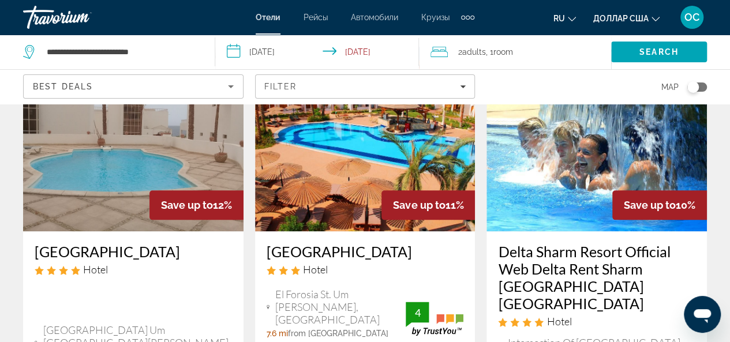
click at [597, 167] on img "Основное содержание" at bounding box center [596, 139] width 220 height 185
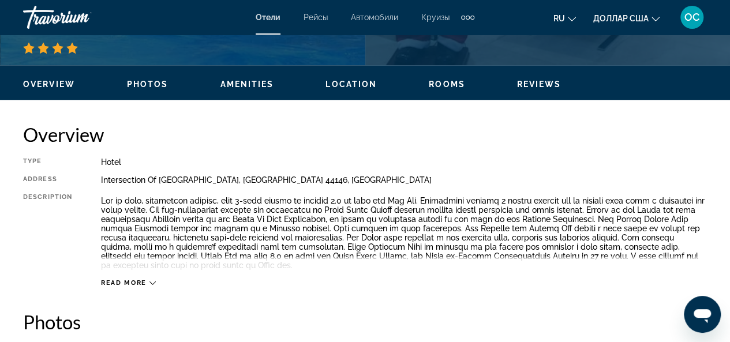
scroll to position [519, 0]
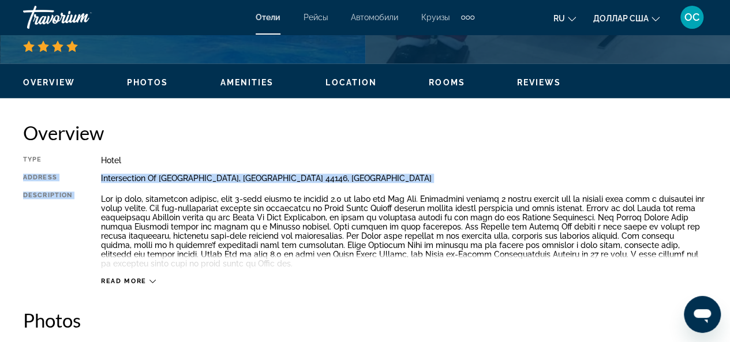
drag, startPoint x: 95, startPoint y: 194, endPoint x: 463, endPoint y: 150, distance: 370.2
click at [463, 150] on div "Overview Type Hotel Address Intersection Of [GEOGRAPHIC_DATA], [GEOGRAPHIC_DATA…" at bounding box center [365, 203] width 684 height 164
click at [150, 281] on icon "Основное содержание" at bounding box center [152, 281] width 6 height 6
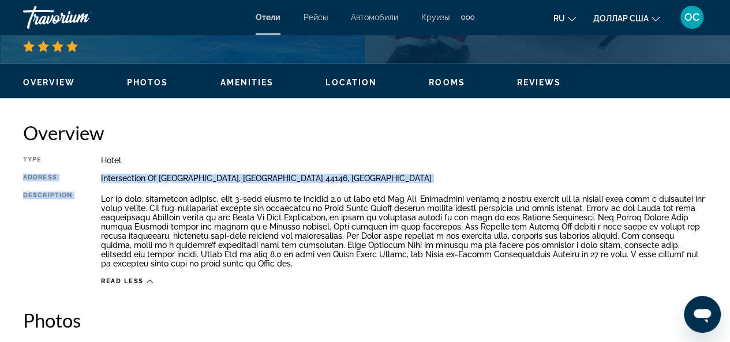
click at [101, 194] on p "Основное содержание" at bounding box center [404, 231] width 606 height 74
click at [89, 176] on div "Type Hotel Address Intersection Of [GEOGRAPHIC_DATA] Description Read less" at bounding box center [365, 221] width 684 height 130
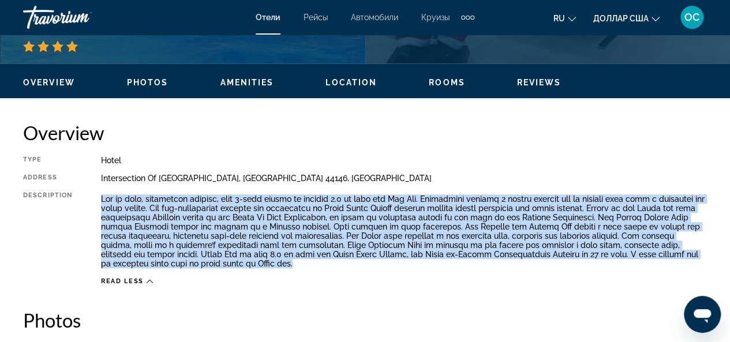
drag, startPoint x: 98, startPoint y: 196, endPoint x: 433, endPoint y: 265, distance: 341.6
click at [433, 265] on div "Type Hotel Address Intersection Of [GEOGRAPHIC_DATA] Description Read less" at bounding box center [365, 221] width 684 height 130
click at [204, 268] on div at bounding box center [204, 268] width 0 height 0
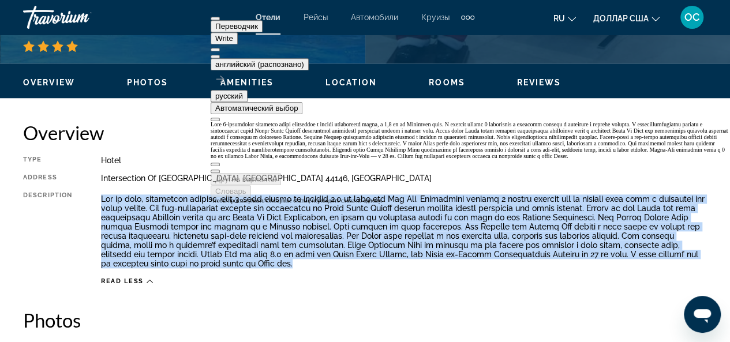
click at [220, 55] on button at bounding box center [215, 56] width 9 height 3
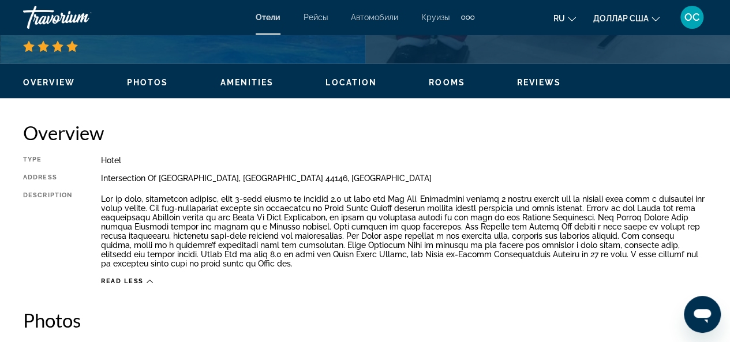
click at [376, 168] on div "Type Hotel Address Intersection Of [GEOGRAPHIC_DATA] Description Read less" at bounding box center [365, 221] width 684 height 130
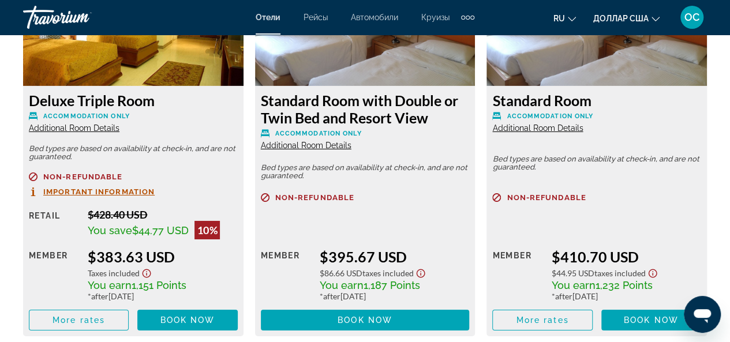
scroll to position [1904, 0]
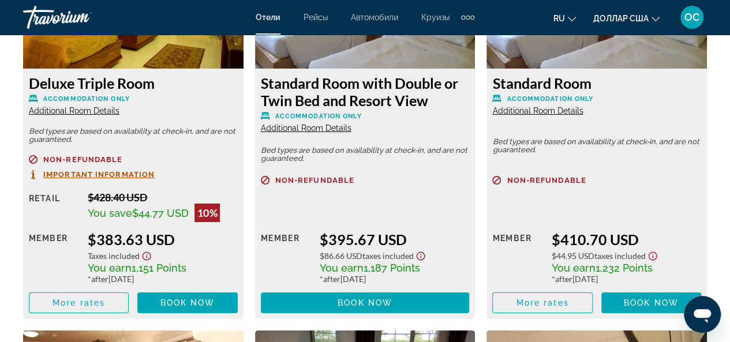
drag, startPoint x: 26, startPoint y: 164, endPoint x: 209, endPoint y: 285, distance: 219.1
click at [209, 285] on div "Deluxe Triple Room Accommodation Only Additional Room Details Bed types are bas…" at bounding box center [133, 194] width 220 height 250
click at [173, 284] on div at bounding box center [173, 284] width 0 height 0
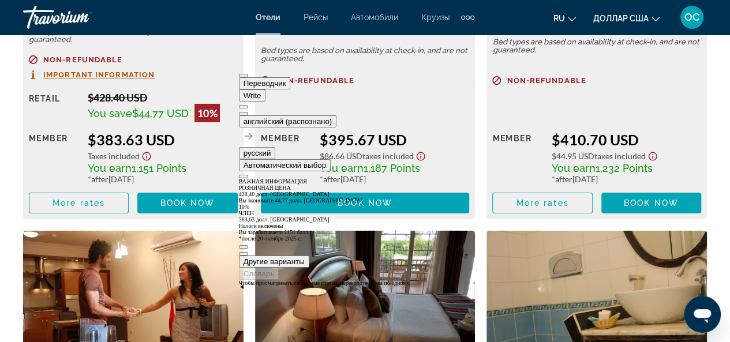
scroll to position [2019, 0]
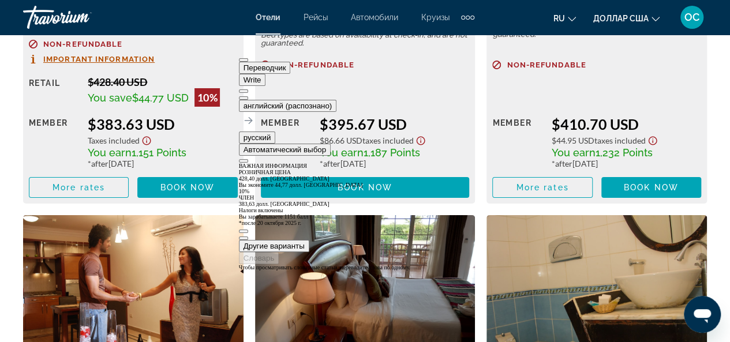
click at [59, 149] on div "Member" at bounding box center [54, 141] width 50 height 53
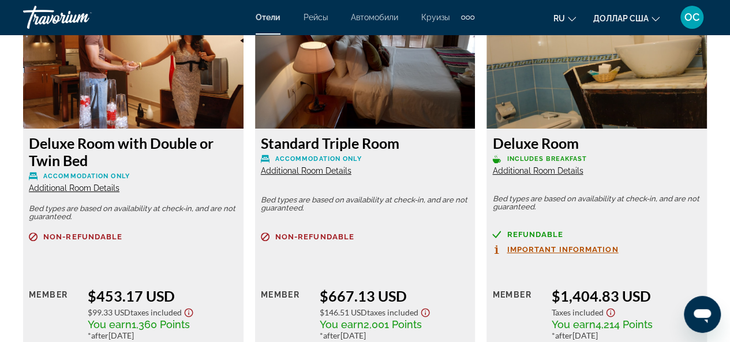
scroll to position [2308, 0]
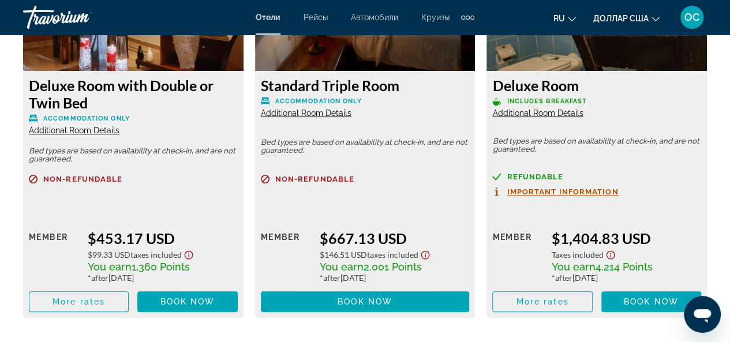
click at [261, 92] on h3 "Standard Triple Room" at bounding box center [365, 85] width 209 height 17
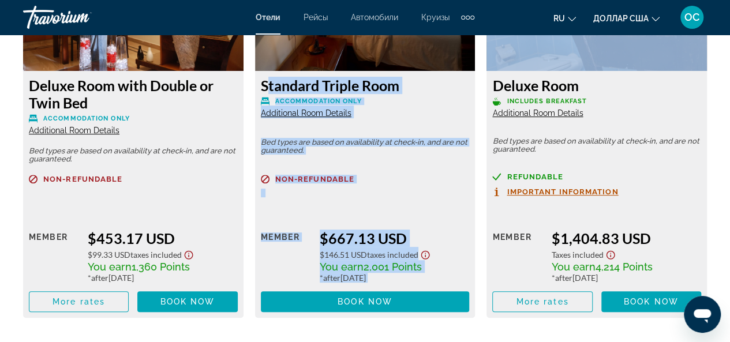
drag, startPoint x: 261, startPoint y: 91, endPoint x: 467, endPoint y: 281, distance: 280.1
click at [467, 281] on div "Standard Triple Room Accommodation Only Additional Room Details Bed types are b…" at bounding box center [365, 194] width 220 height 247
click at [455, 92] on div at bounding box center [455, 92] width 0 height 0
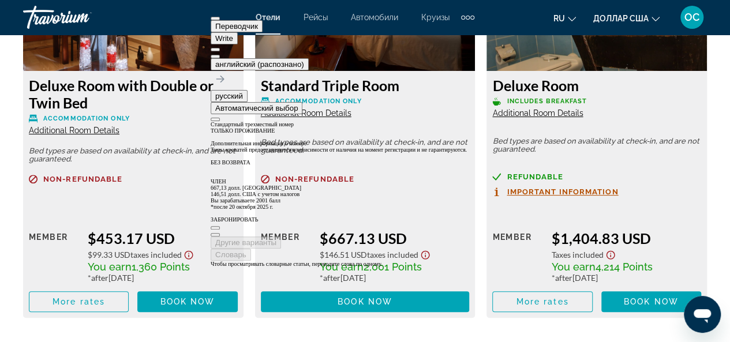
click at [188, 122] on p "Accommodation Only" at bounding box center [133, 118] width 209 height 9
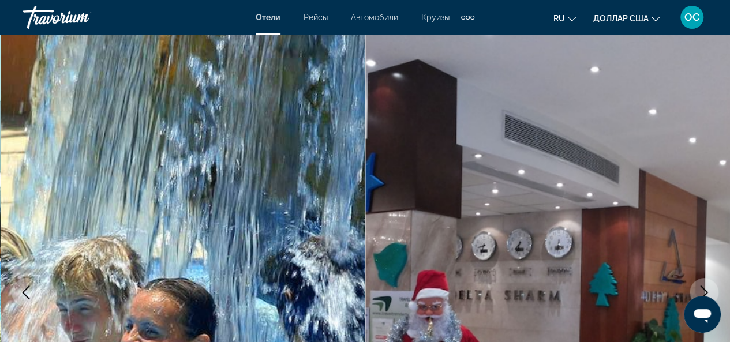
scroll to position [0, 0]
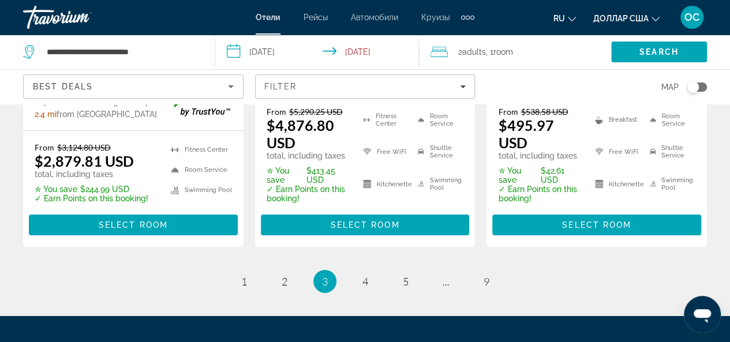
scroll to position [1899, 0]
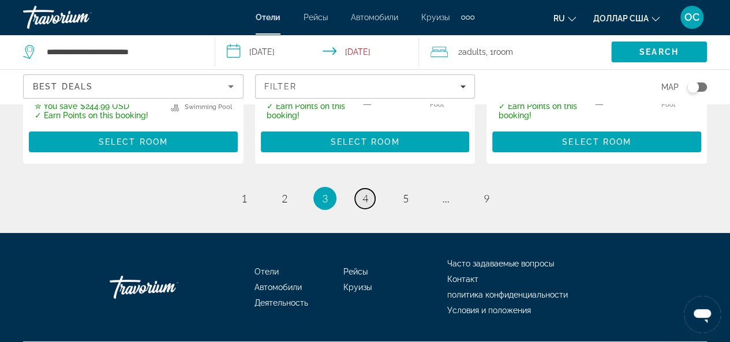
click at [372, 189] on link "page 4" at bounding box center [365, 199] width 20 height 20
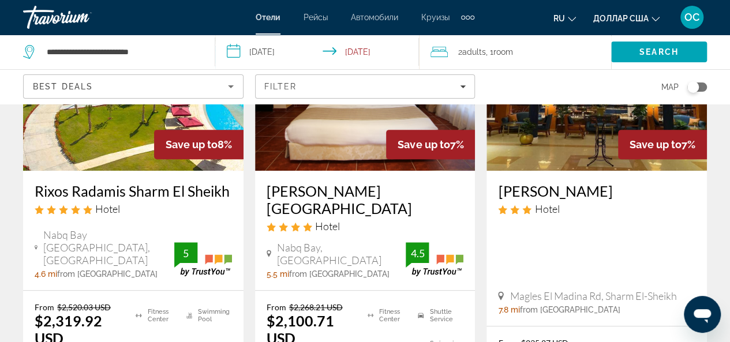
scroll to position [288, 0]
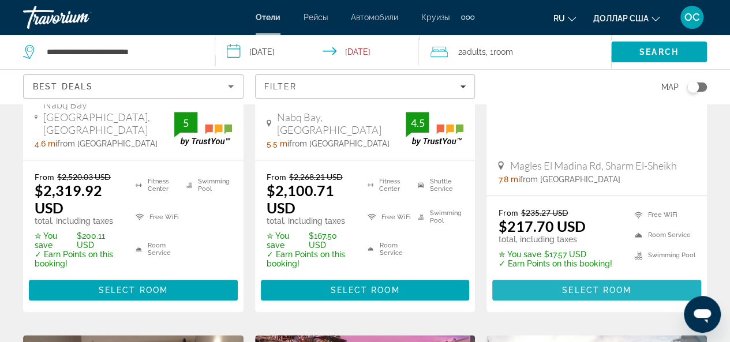
click at [606, 286] on span "Select Room" at bounding box center [596, 290] width 69 height 9
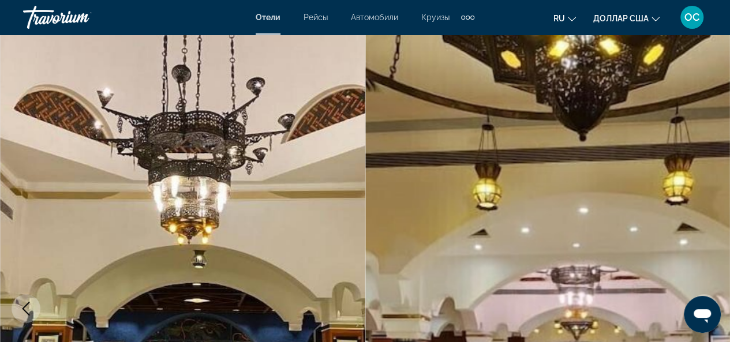
scroll to position [115, 0]
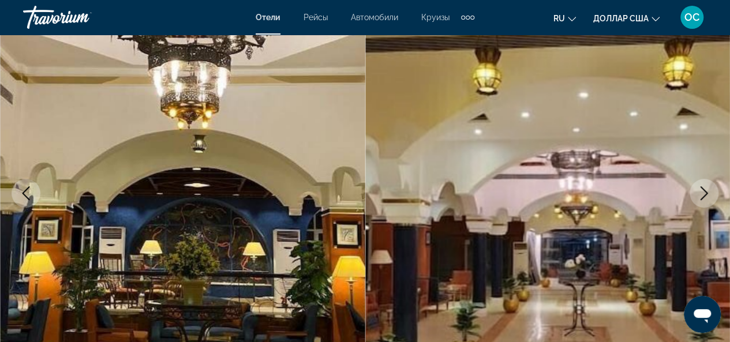
click at [706, 192] on icon "Next image" at bounding box center [704, 193] width 8 height 14
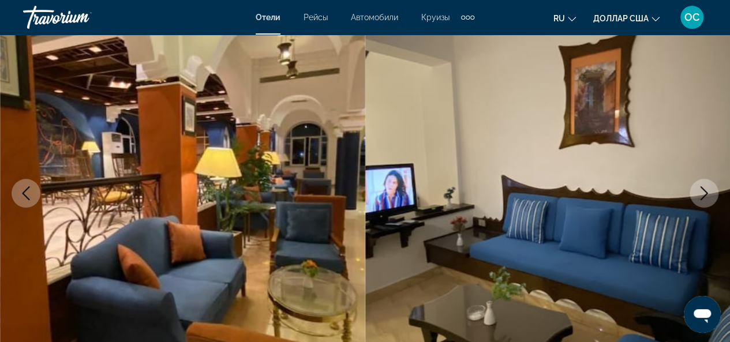
click at [706, 192] on icon "Next image" at bounding box center [704, 193] width 8 height 14
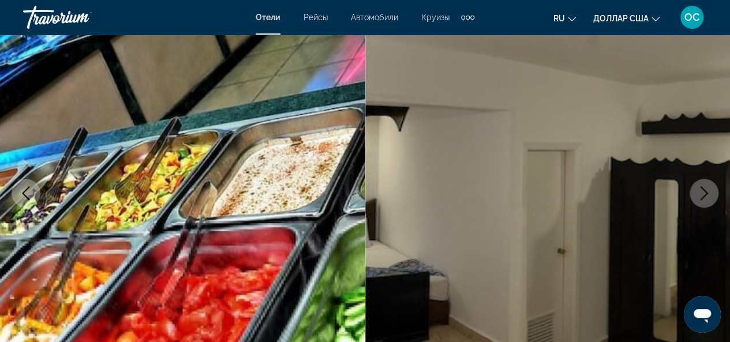
click at [706, 192] on icon "Next image" at bounding box center [704, 193] width 8 height 14
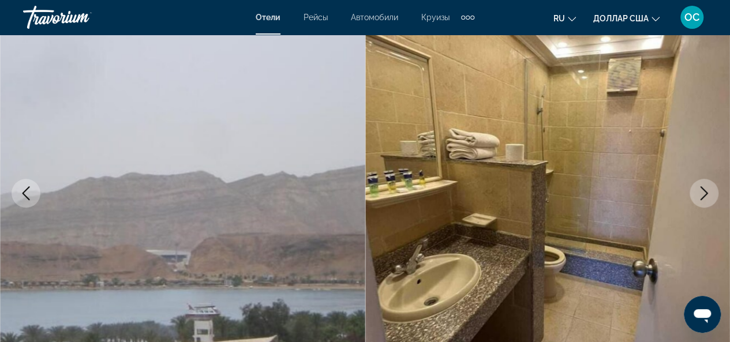
click at [706, 192] on icon "Next image" at bounding box center [704, 193] width 8 height 14
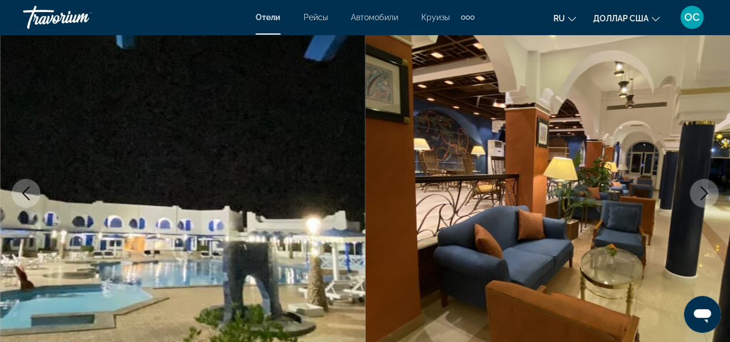
click at [706, 192] on icon "Next image" at bounding box center [704, 193] width 8 height 14
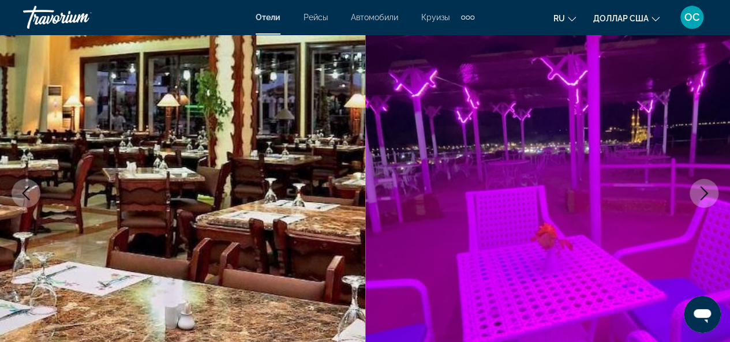
click at [706, 192] on icon "Next image" at bounding box center [704, 193] width 8 height 14
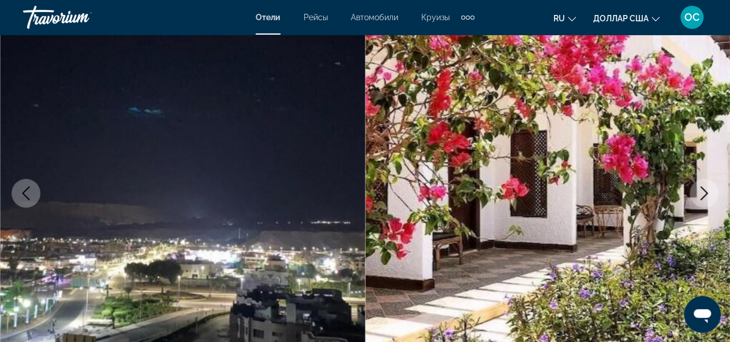
click at [706, 192] on icon "Next image" at bounding box center [704, 193] width 8 height 14
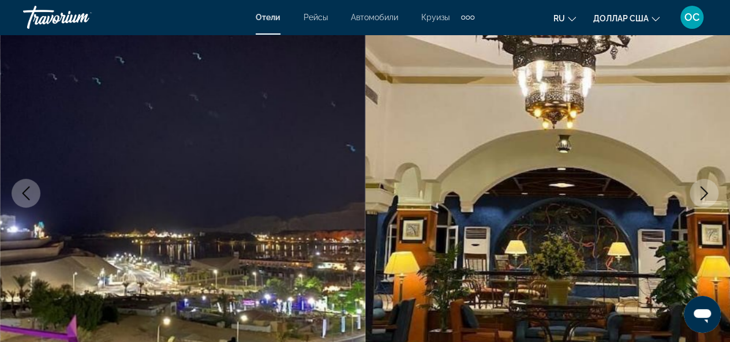
click at [706, 192] on icon "Next image" at bounding box center [704, 193] width 8 height 14
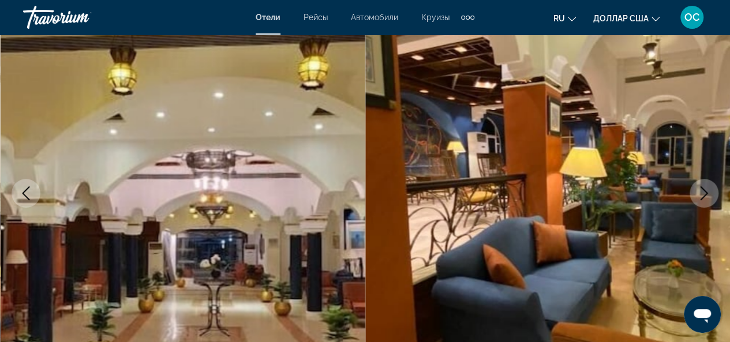
click at [706, 192] on icon "Next image" at bounding box center [704, 193] width 8 height 14
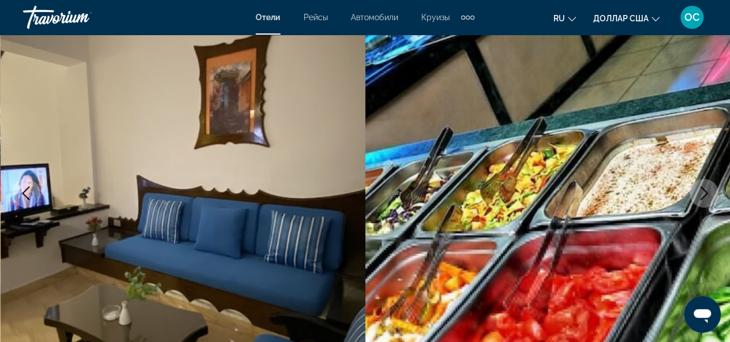
click at [706, 192] on icon "Next image" at bounding box center [704, 193] width 8 height 14
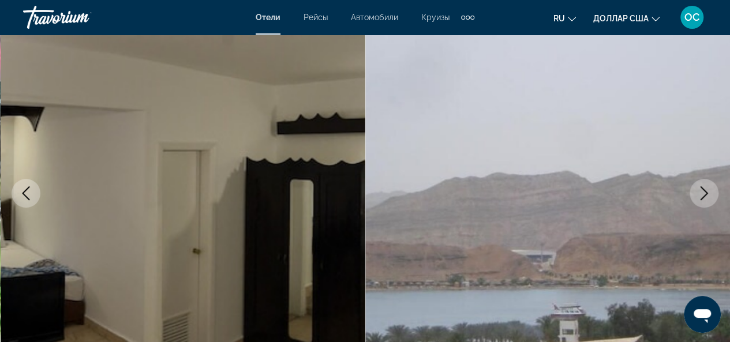
click at [706, 192] on icon "Next image" at bounding box center [704, 193] width 8 height 14
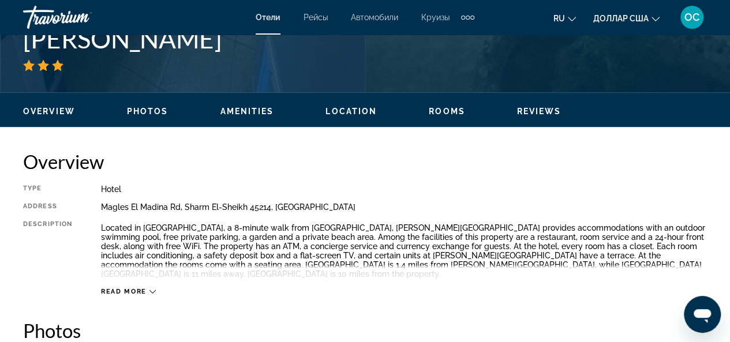
scroll to position [635, 0]
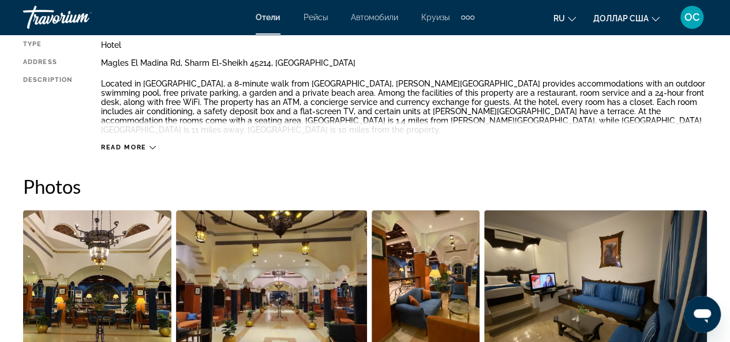
click at [151, 151] on div "Read more" at bounding box center [128, 148] width 55 height 8
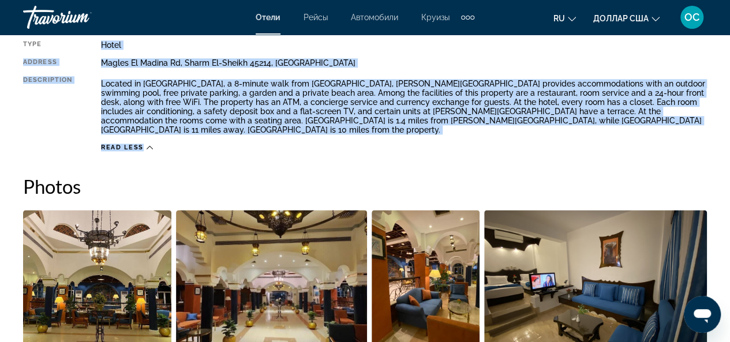
drag, startPoint x: 92, startPoint y: 54, endPoint x: 567, endPoint y: 139, distance: 482.5
click at [567, 139] on div "Type Hotel Address [GEOGRAPHIC_DATA] Description Located in [GEOGRAPHIC_DATA], …" at bounding box center [365, 95] width 684 height 111
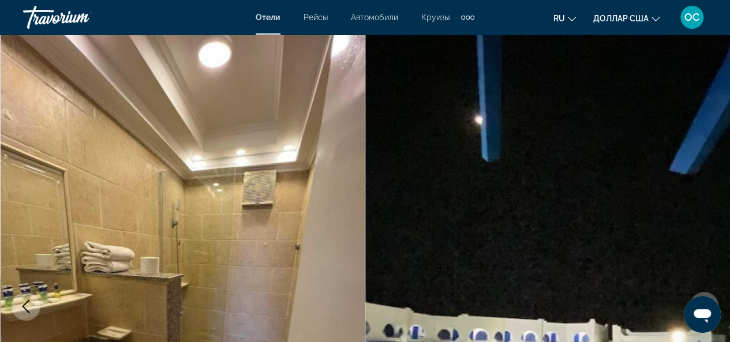
scroll to position [0, 0]
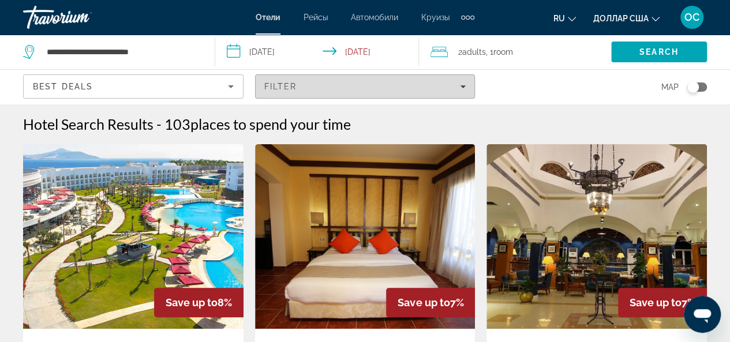
click at [464, 89] on icon "Filters" at bounding box center [463, 87] width 6 height 6
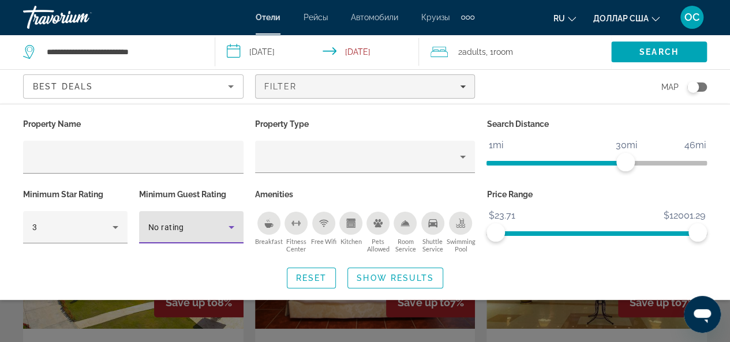
click at [227, 227] on icon "Hotel Filters" at bounding box center [231, 227] width 14 height 14
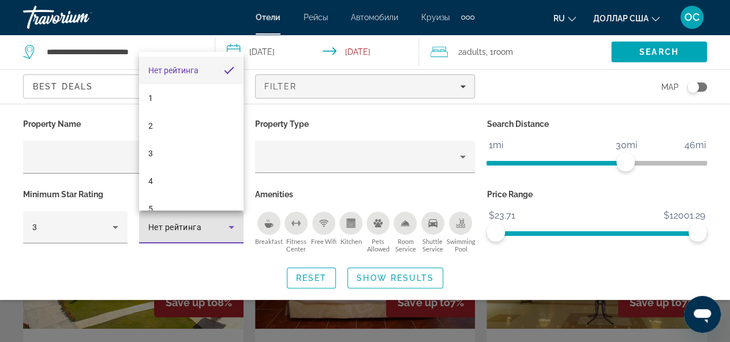
click at [227, 260] on div at bounding box center [365, 171] width 730 height 342
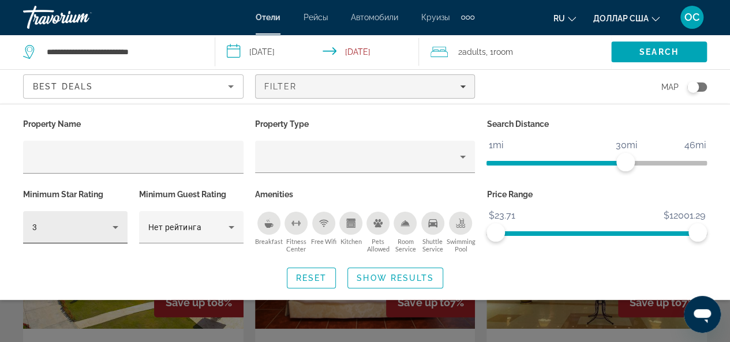
click at [121, 222] on icon "Hotel Filters" at bounding box center [115, 227] width 14 height 14
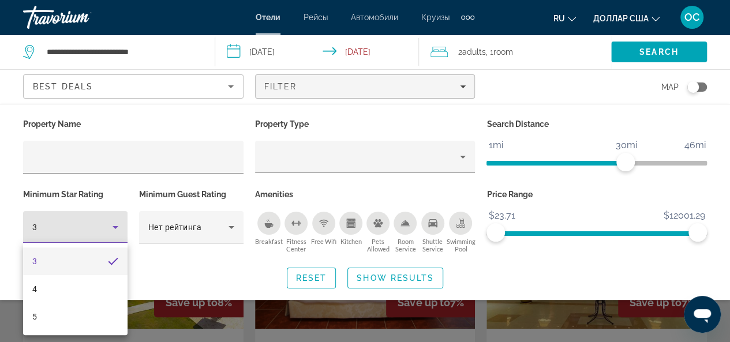
click at [145, 279] on div at bounding box center [365, 171] width 730 height 342
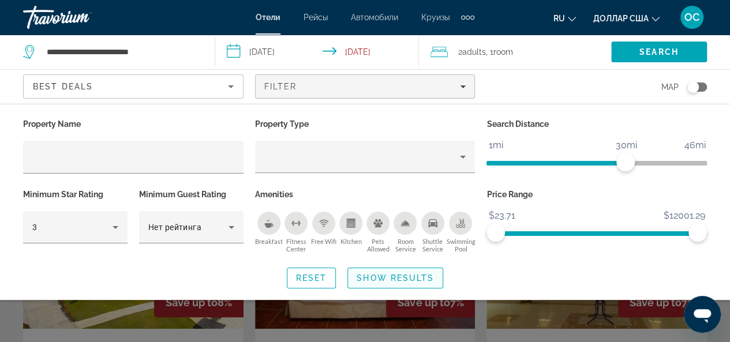
drag, startPoint x: 279, startPoint y: 267, endPoint x: 425, endPoint y: 288, distance: 147.5
click at [430, 294] on div "Property Name Property Type Search Distance 1mi 46mi 30mi Minimum Star Rating 3…" at bounding box center [365, 202] width 730 height 196
drag, startPoint x: 256, startPoint y: 215, endPoint x: 381, endPoint y: 248, distance: 129.3
click at [381, 248] on ul "Breakfast [GEOGRAPHIC_DATA] Free Wifi Kitchen Pets Allowed Room Service Shuttle…" at bounding box center [365, 232] width 220 height 42
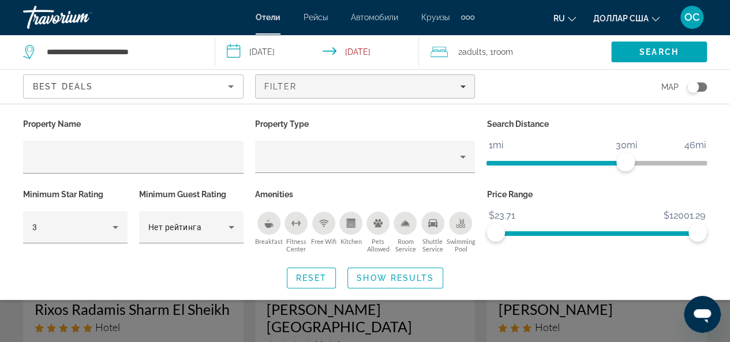
scroll to position [58, 0]
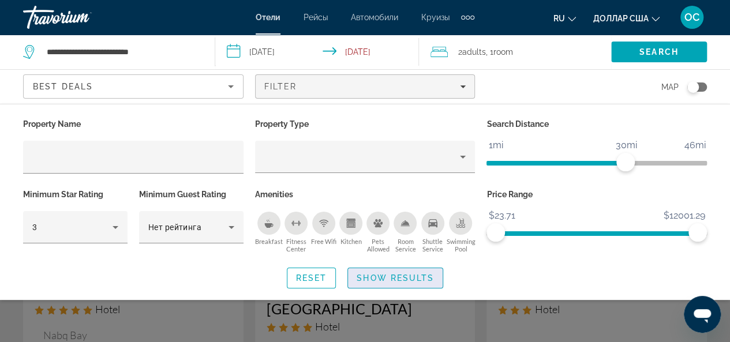
click at [416, 278] on span "Show Results" at bounding box center [395, 277] width 77 height 9
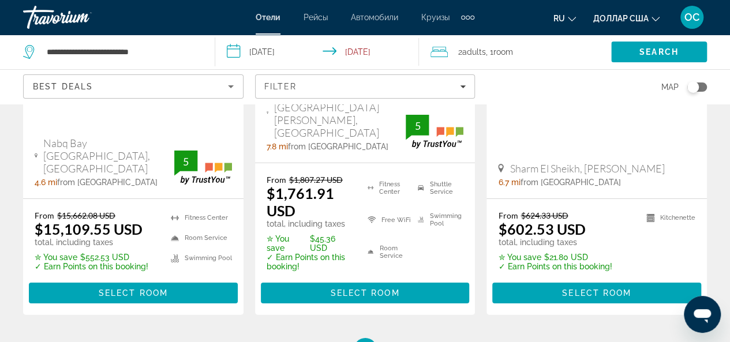
scroll to position [1881, 0]
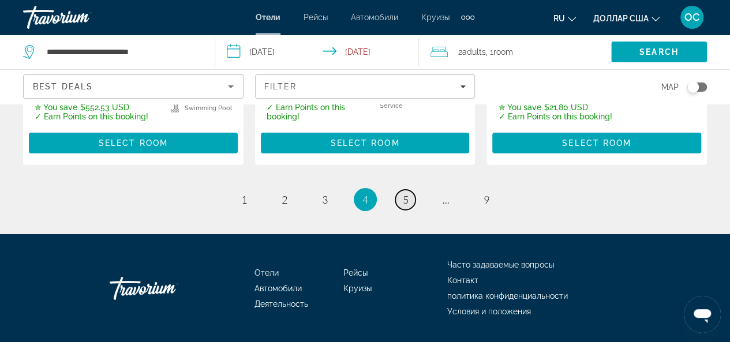
click at [403, 193] on span "5" at bounding box center [406, 199] width 6 height 13
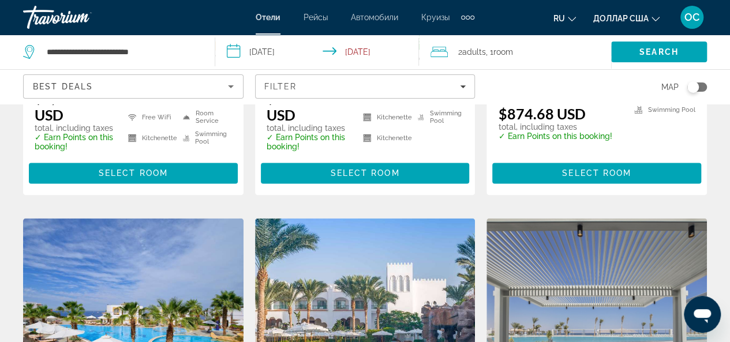
scroll to position [865, 0]
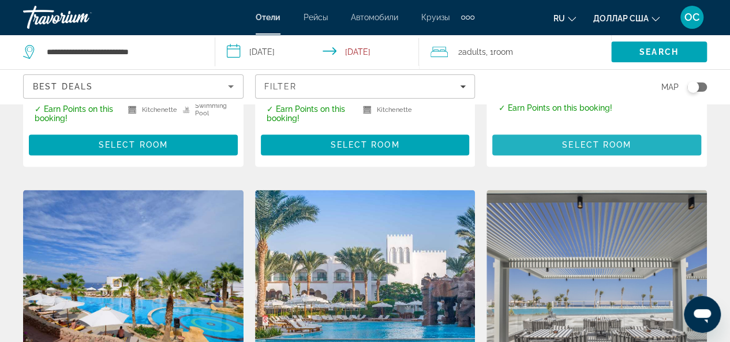
click at [621, 149] on span "Select Room" at bounding box center [596, 144] width 69 height 9
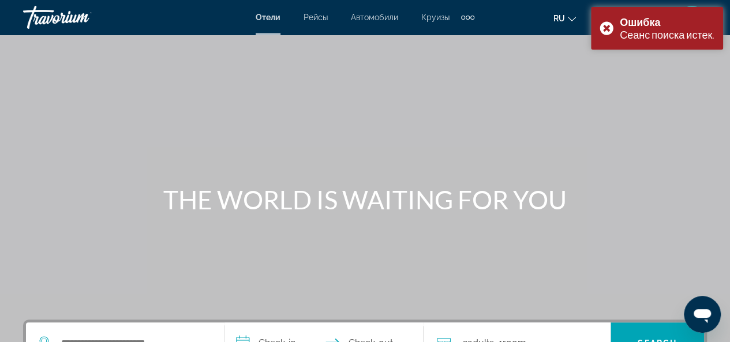
scroll to position [231, 0]
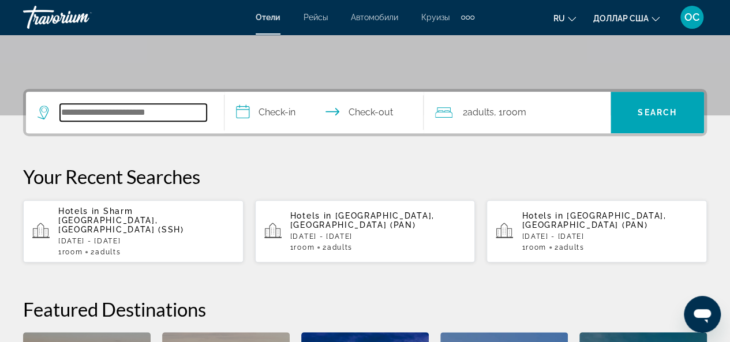
click at [175, 115] on input "Search hotel destination" at bounding box center [133, 112] width 147 height 17
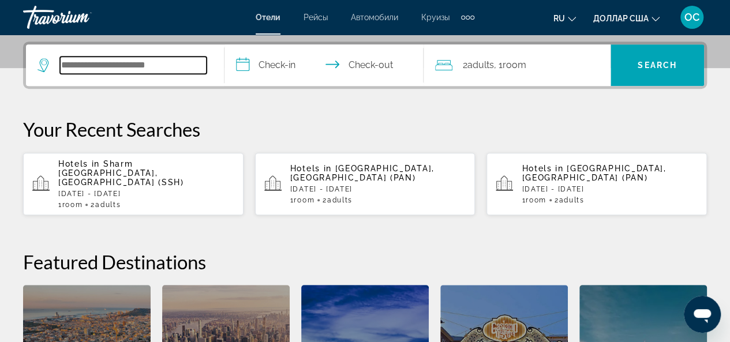
scroll to position [282, 0]
